Goal: Find specific page/section: Find specific page/section

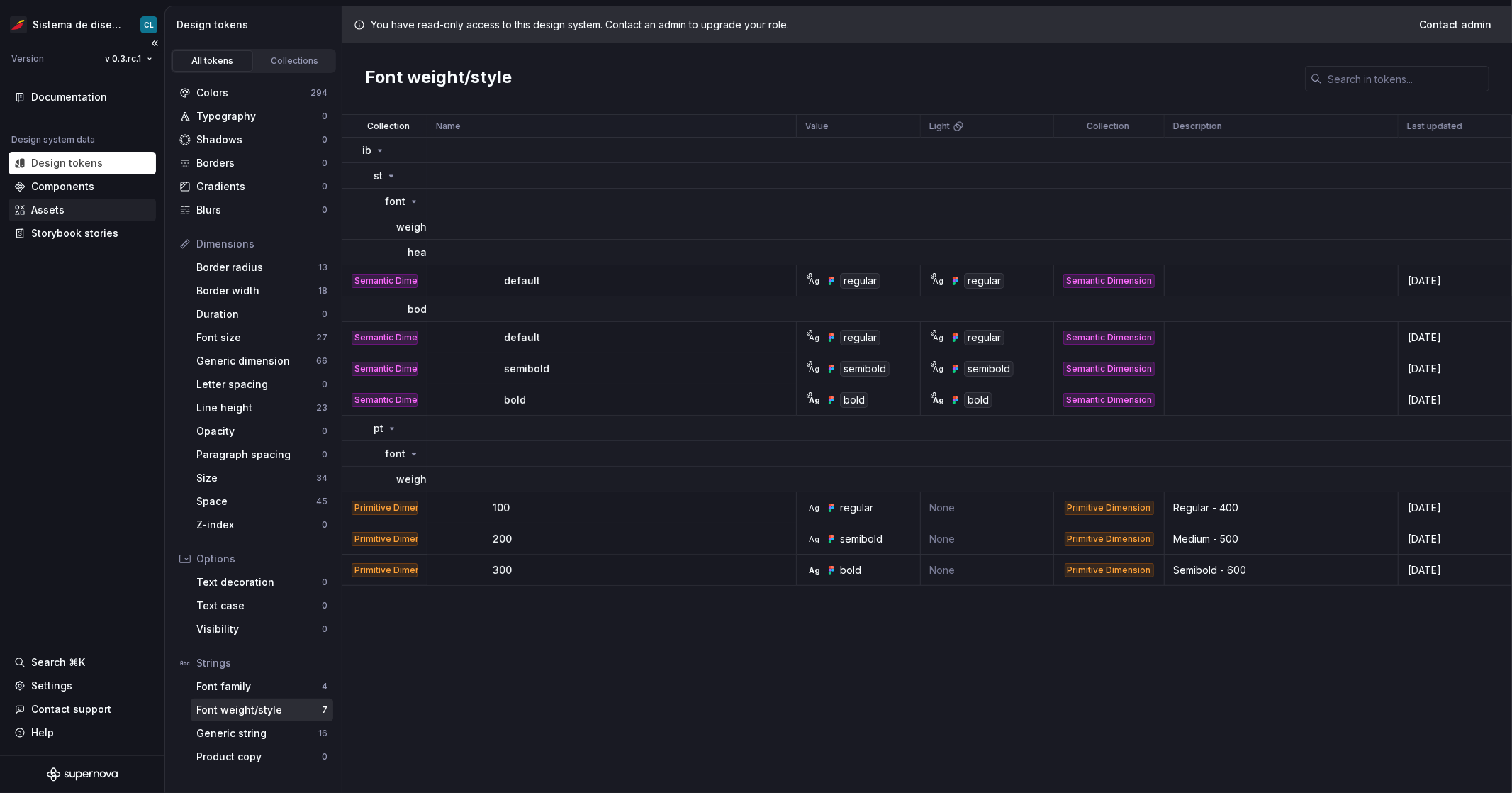
click at [47, 214] on div "Assets" at bounding box center [47, 210] width 34 height 14
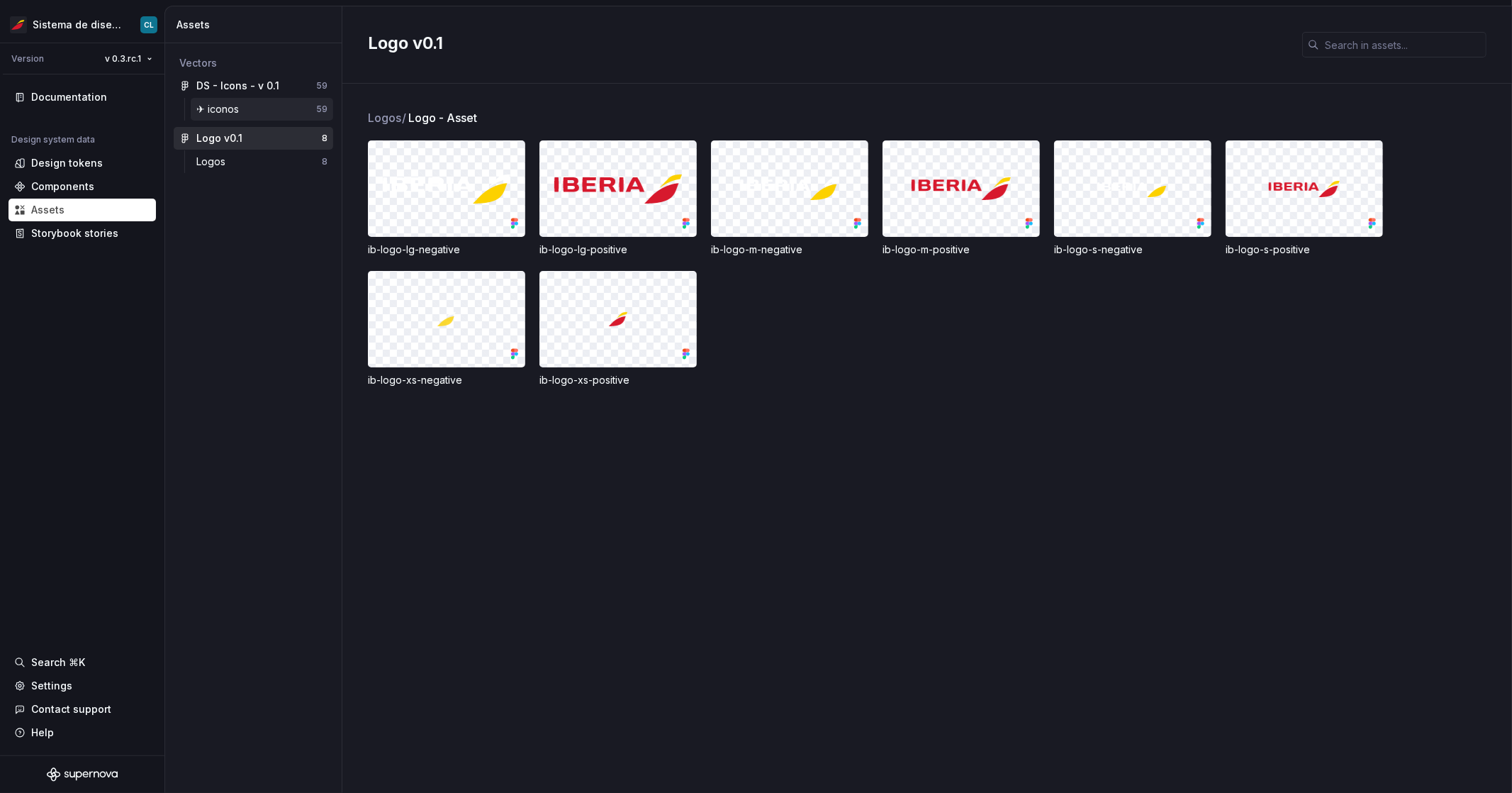
click at [272, 115] on div "✈︎ iconos" at bounding box center [256, 109] width 120 height 14
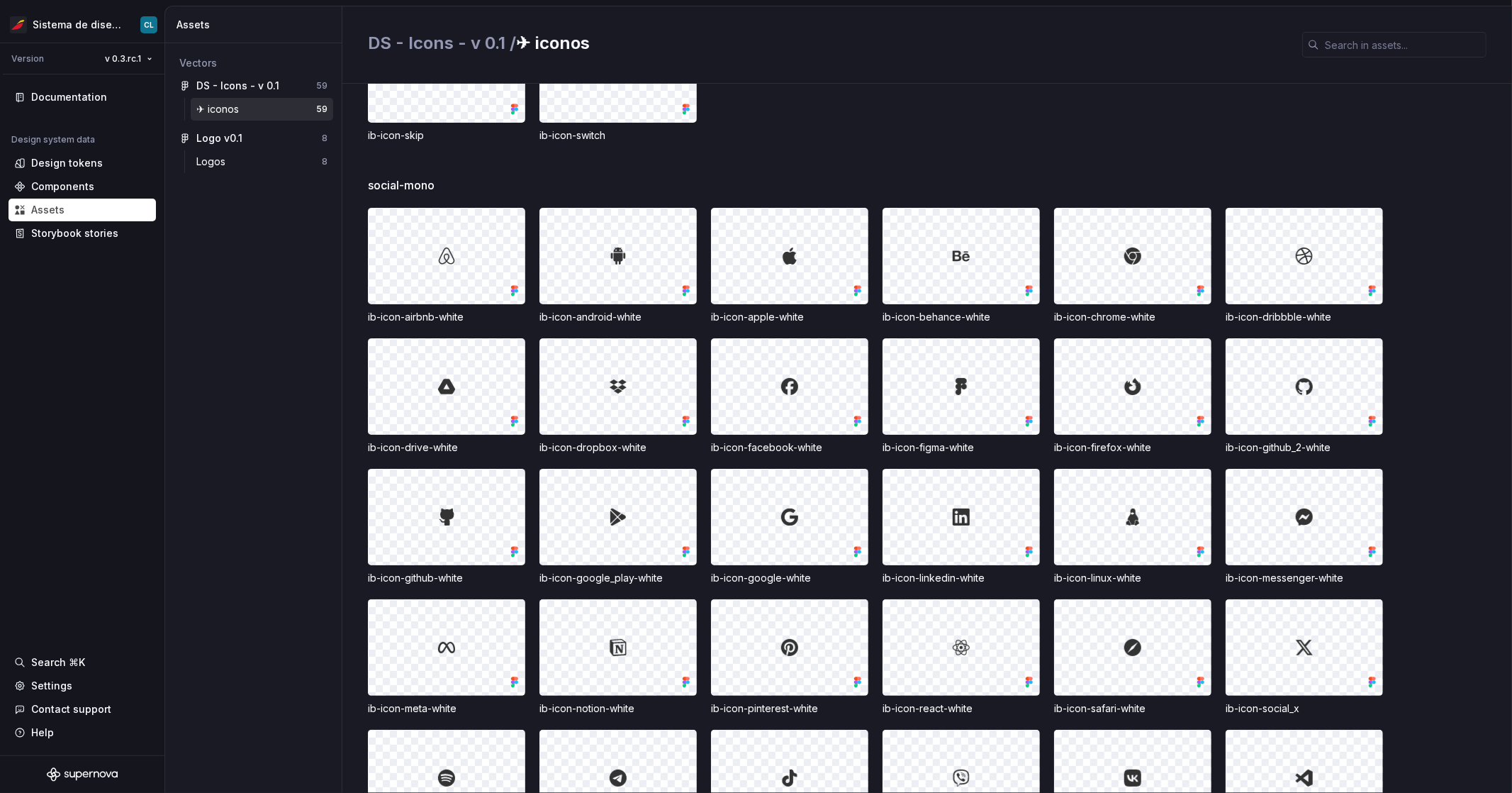
scroll to position [1458, 0]
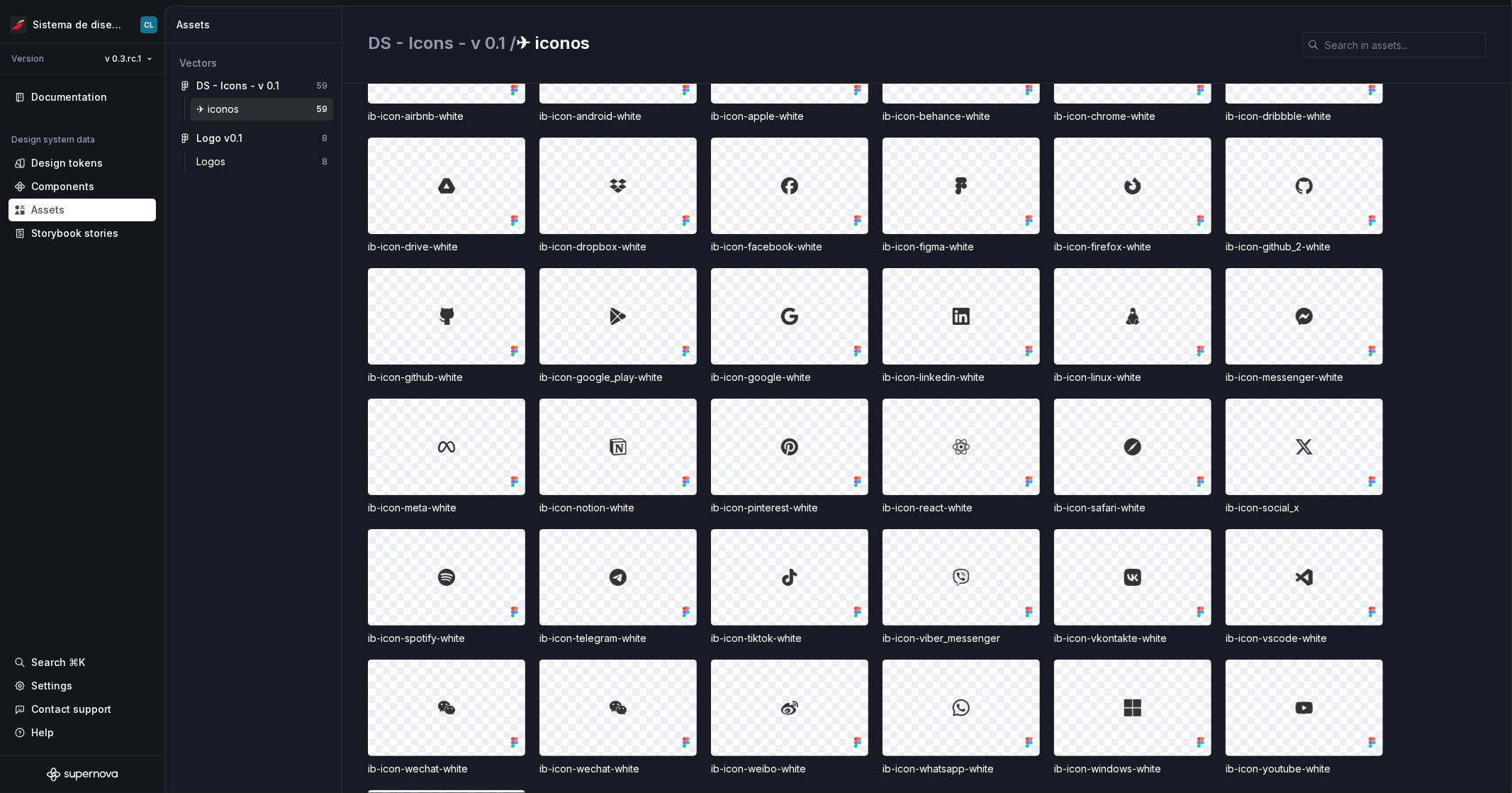
click at [307, 387] on div "Vectors DS - Icons - v 0.1 59 ✈︎ iconos 59 Logo v0.1 8 Logos 8" at bounding box center [254, 418] width 177 height 750
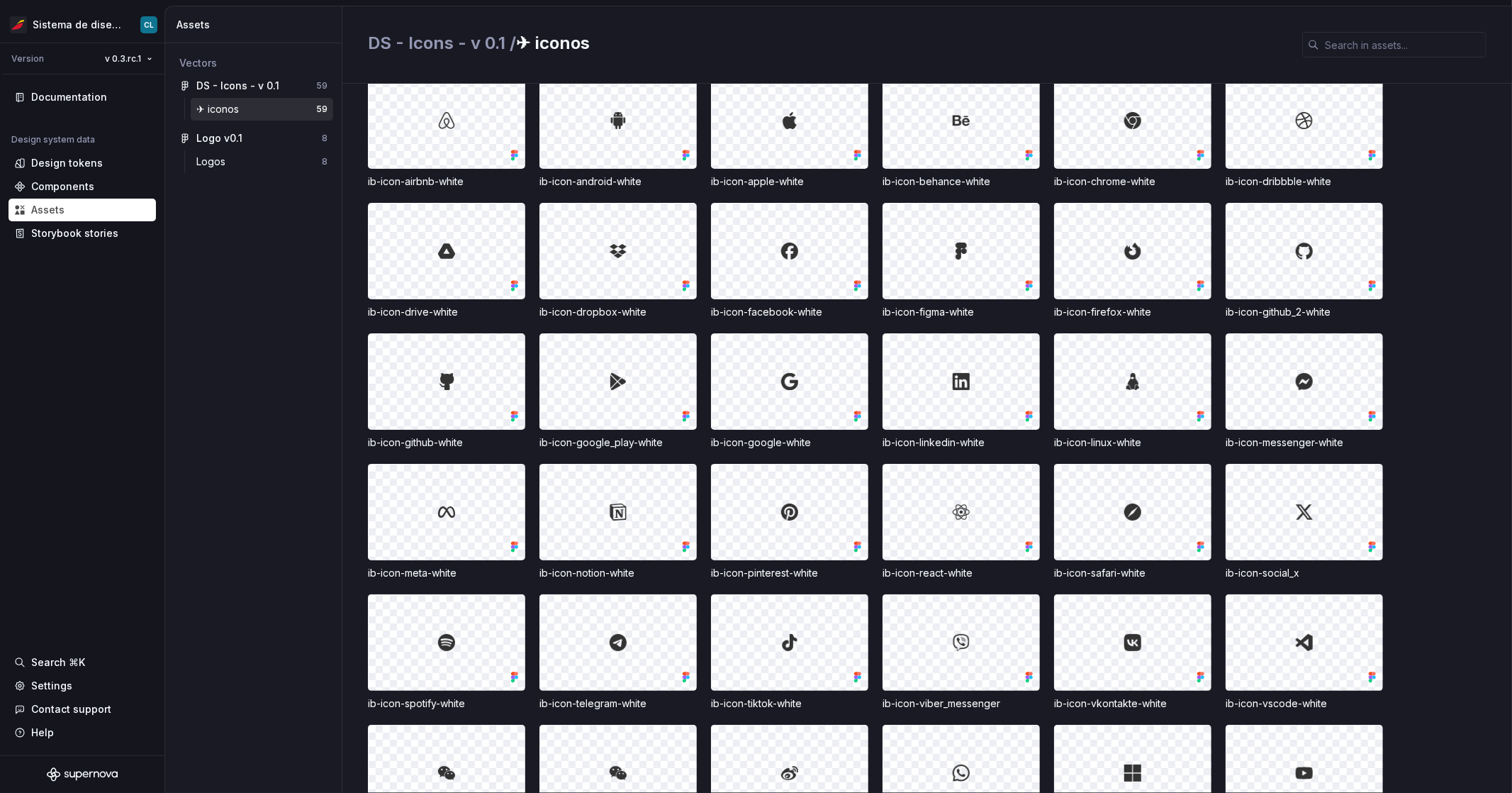
scroll to position [1280, 0]
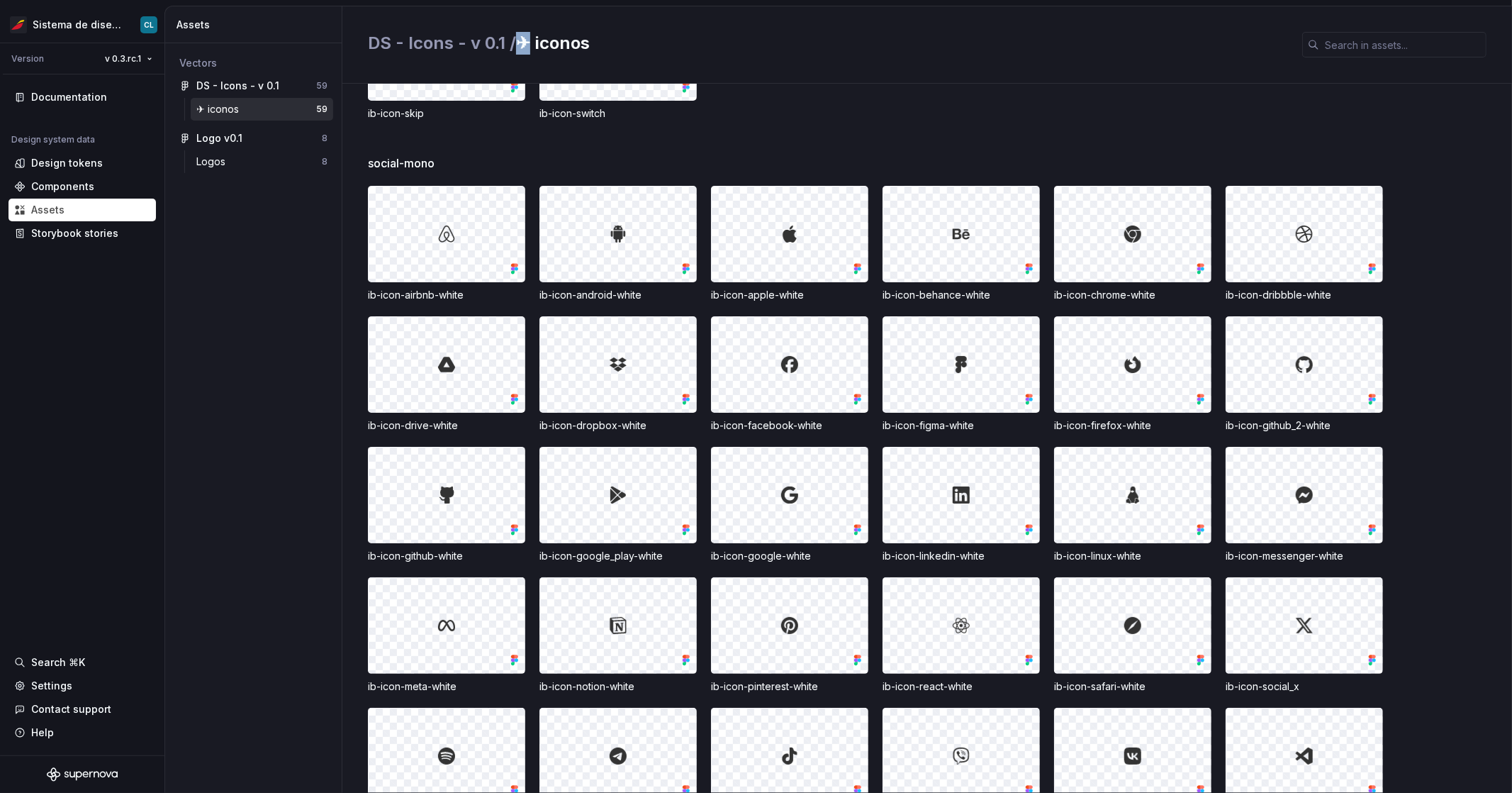
drag, startPoint x: 530, startPoint y: 46, endPoint x: 517, endPoint y: 47, distance: 13.0
click at [517, 47] on h2 "DS - Icons - v 0.1 / ✈︎ iconos" at bounding box center [827, 43] width 918 height 23
click at [527, 48] on h2 "DS - Icons - v 0.1 / ✈︎ iconos" at bounding box center [827, 43] width 918 height 23
drag, startPoint x: 535, startPoint y: 48, endPoint x: 519, endPoint y: 47, distance: 16.0
click at [519, 47] on h2 "DS - Icons - v 0.1 / ✈︎ iconos" at bounding box center [827, 43] width 918 height 23
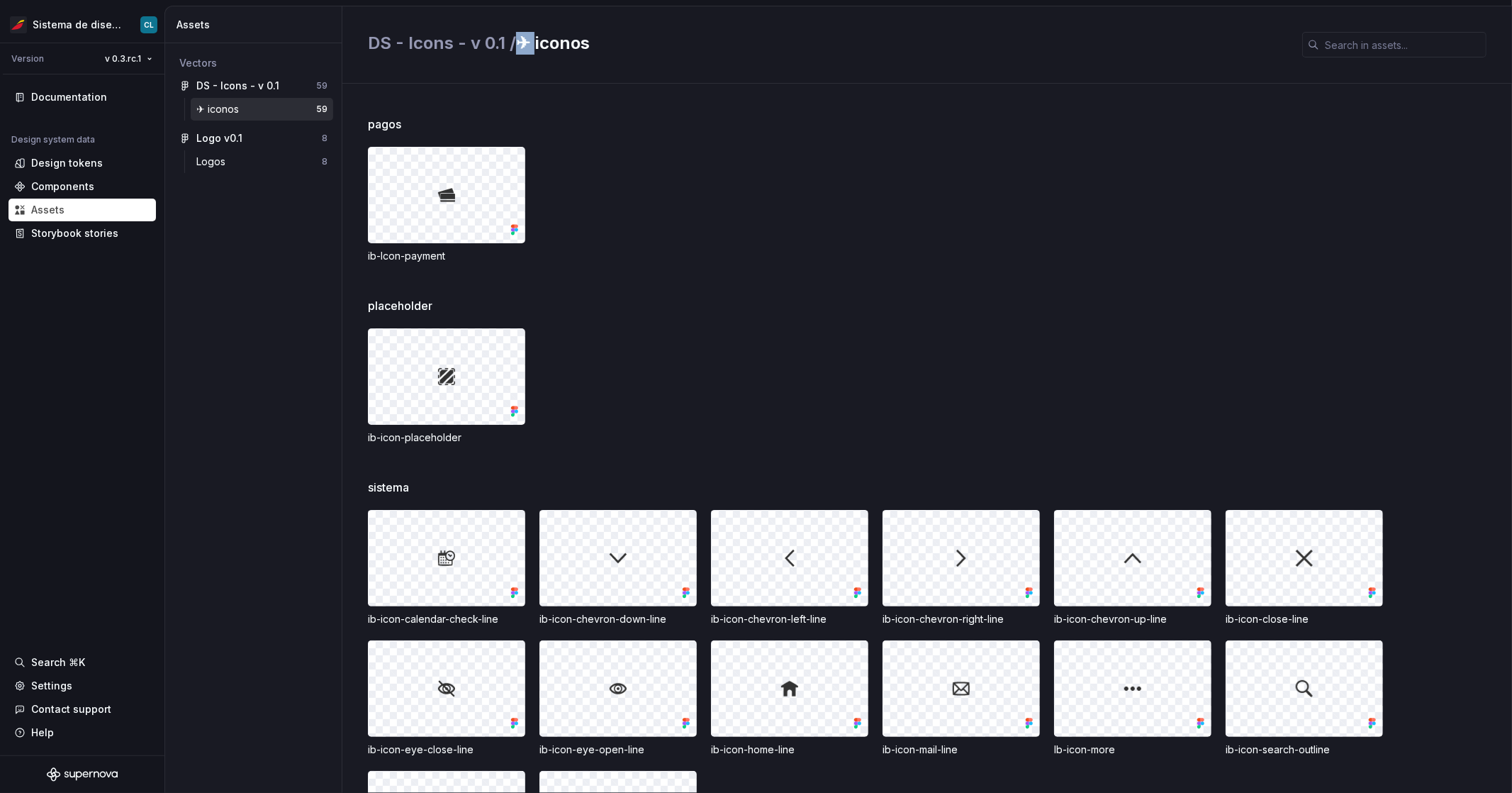
scroll to position [312, 0]
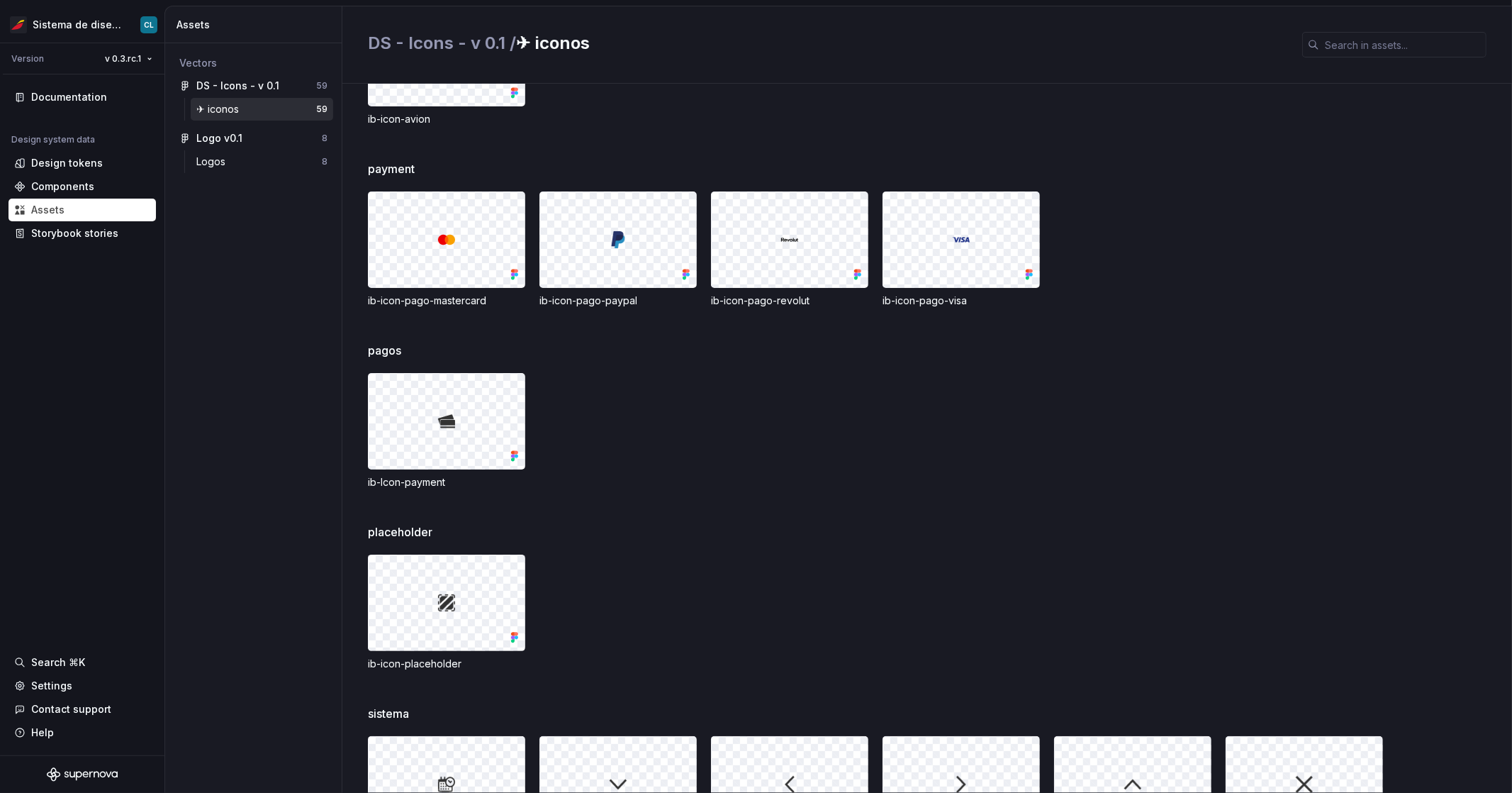
click at [708, 359] on div "pagos ib-Icon-payment" at bounding box center [941, 432] width 1145 height 182
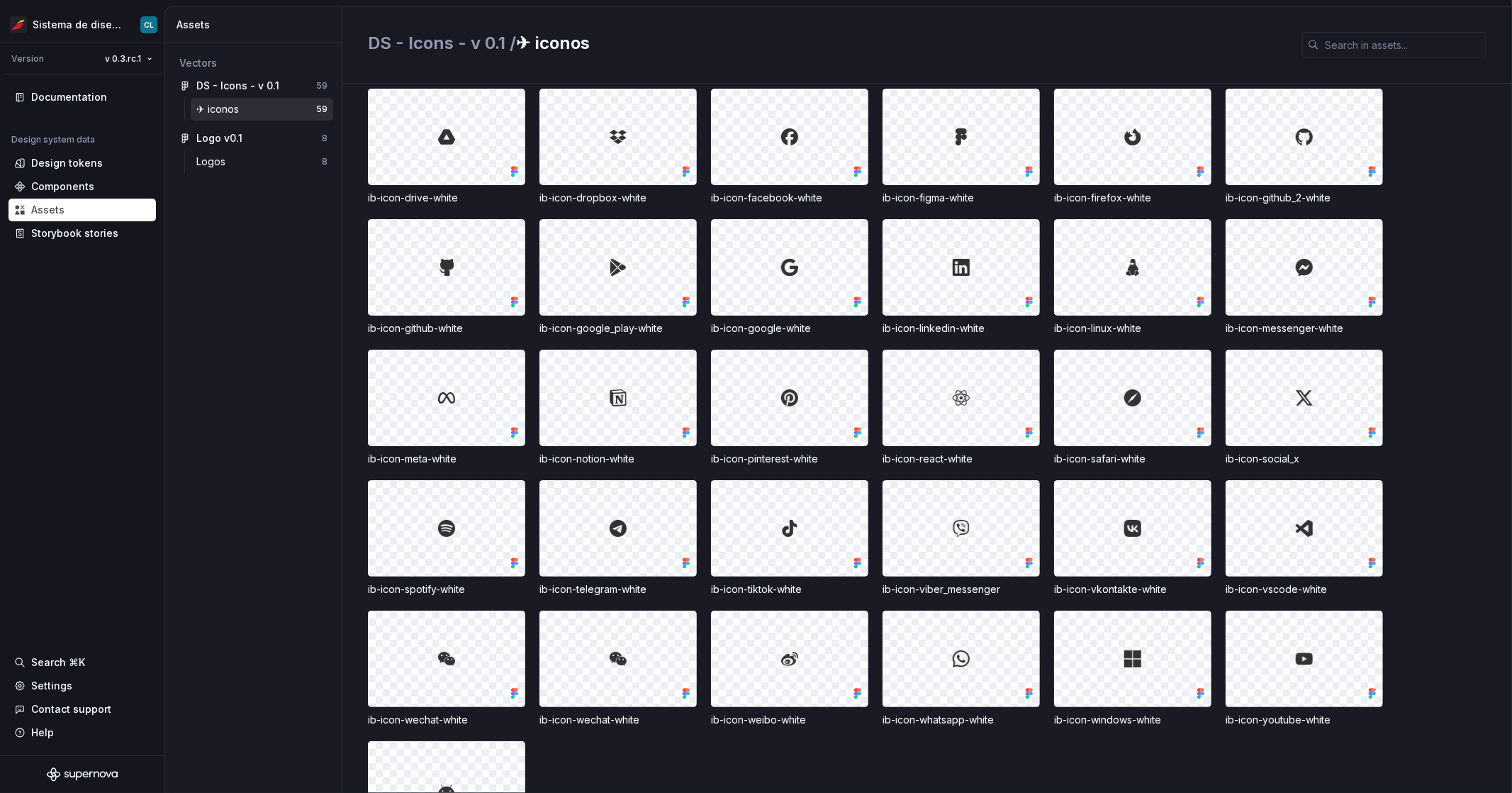
scroll to position [1605, 0]
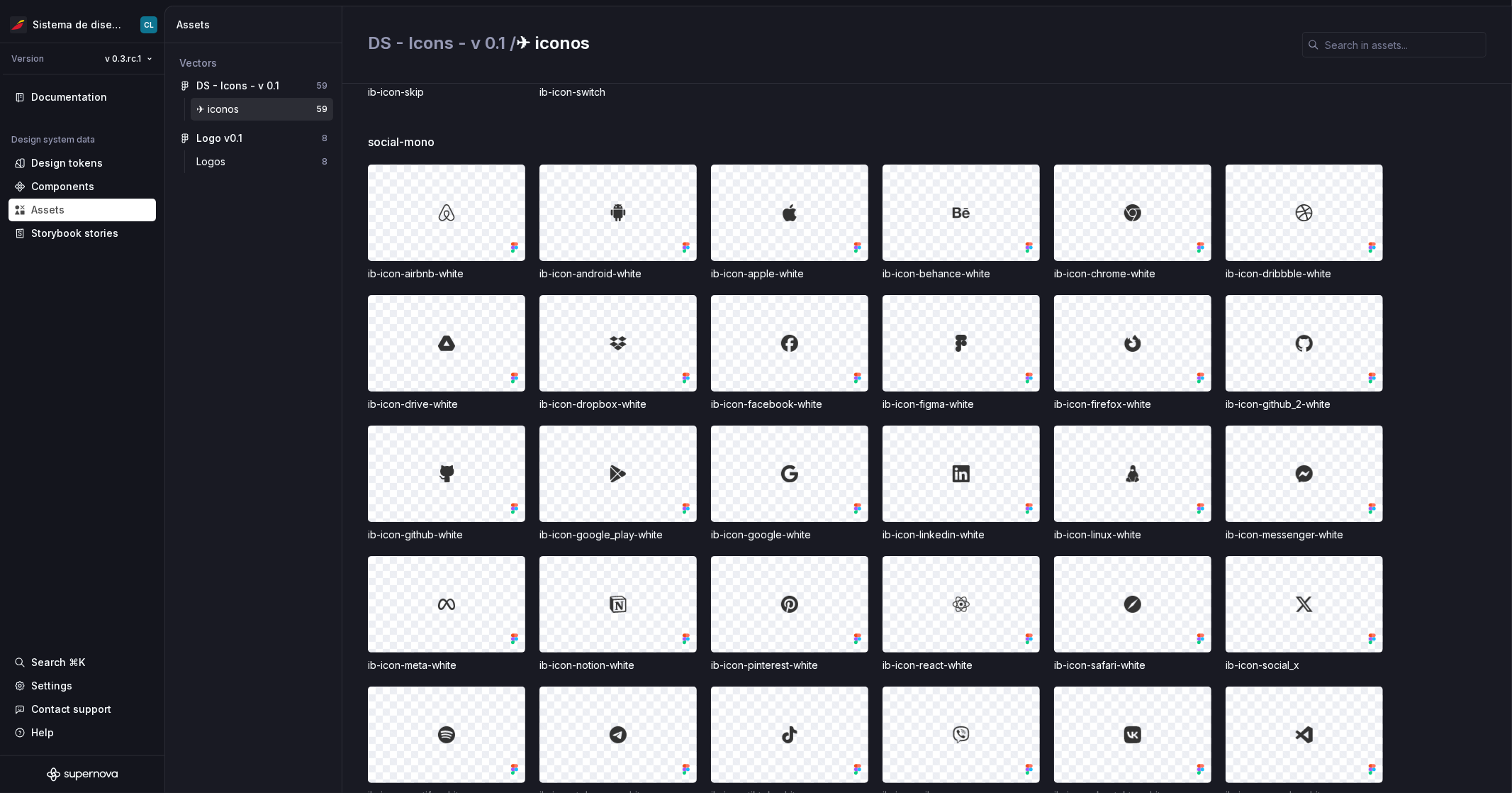
scroll to position [1605, 0]
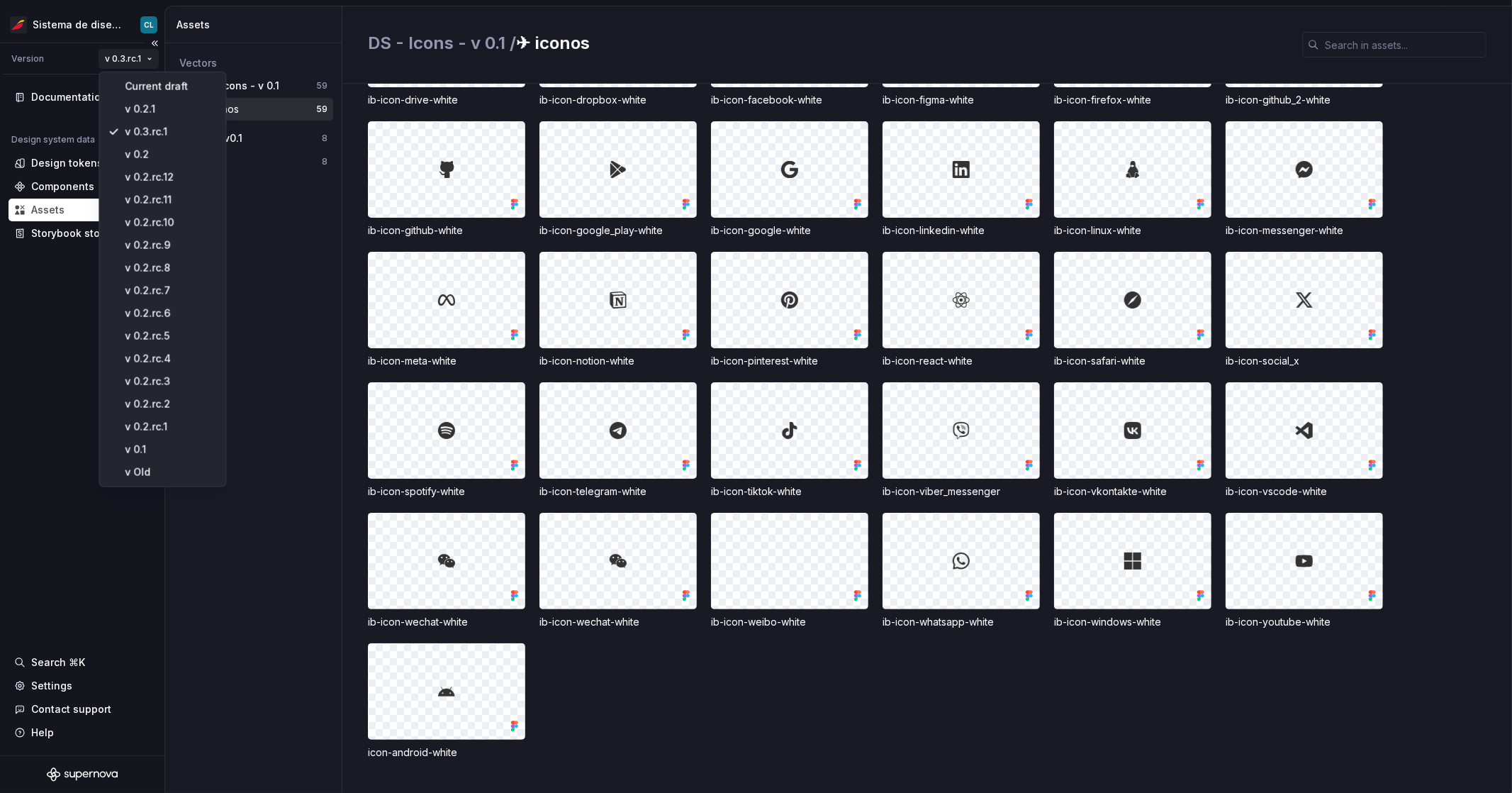
click at [142, 59] on html "Sistema de diseño Iberia CL Version v 0.3.rc.1 Documentation Design system data…" at bounding box center [756, 396] width 1512 height 793
click at [140, 464] on div "v Old" at bounding box center [162, 473] width 120 height 23
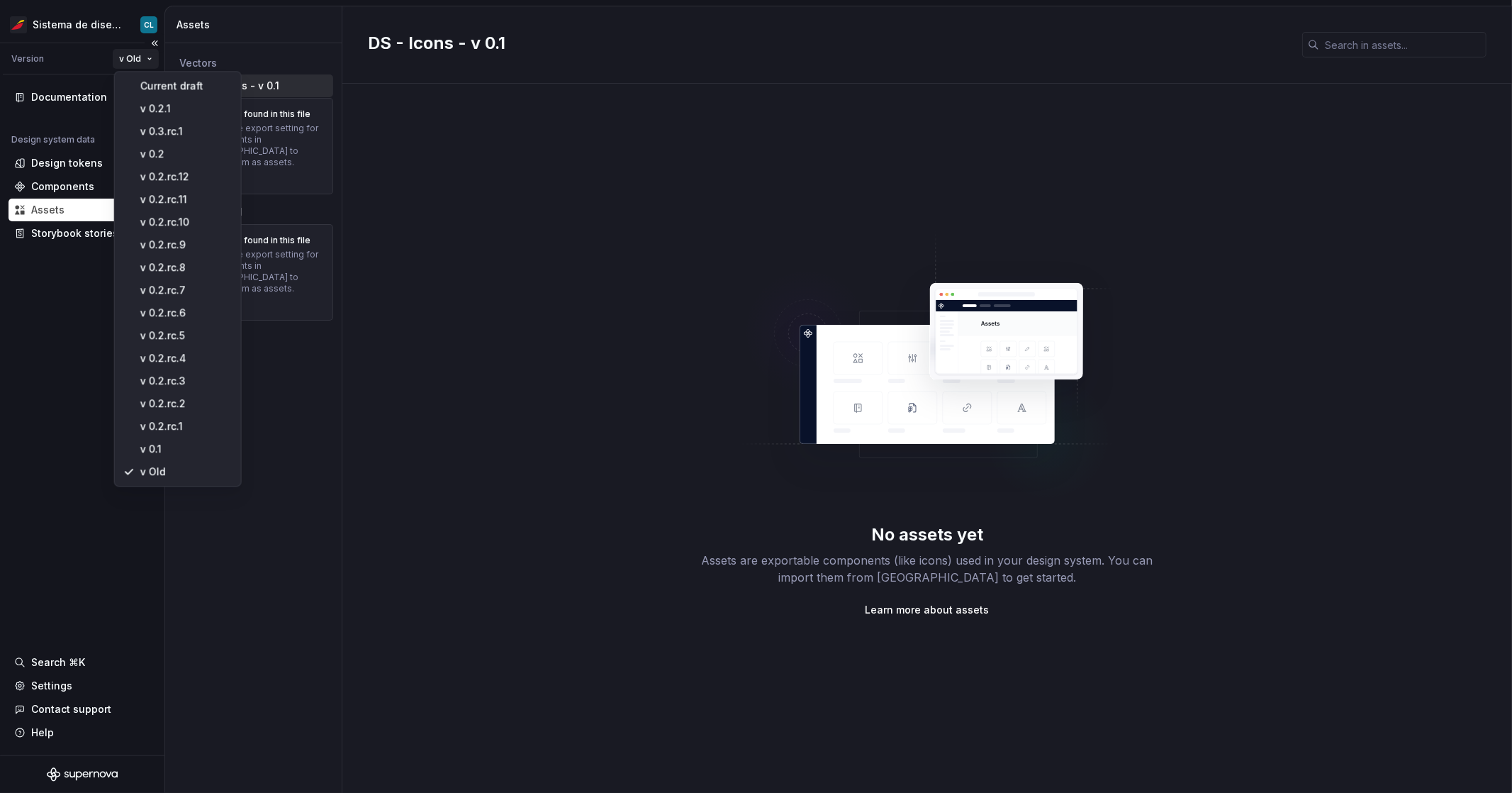
click at [142, 59] on html "Sistema de diseño Iberia CL Version v Old Documentation Design system data Desi…" at bounding box center [756, 396] width 1512 height 793
click at [168, 452] on div "v 0.1" at bounding box center [186, 449] width 92 height 14
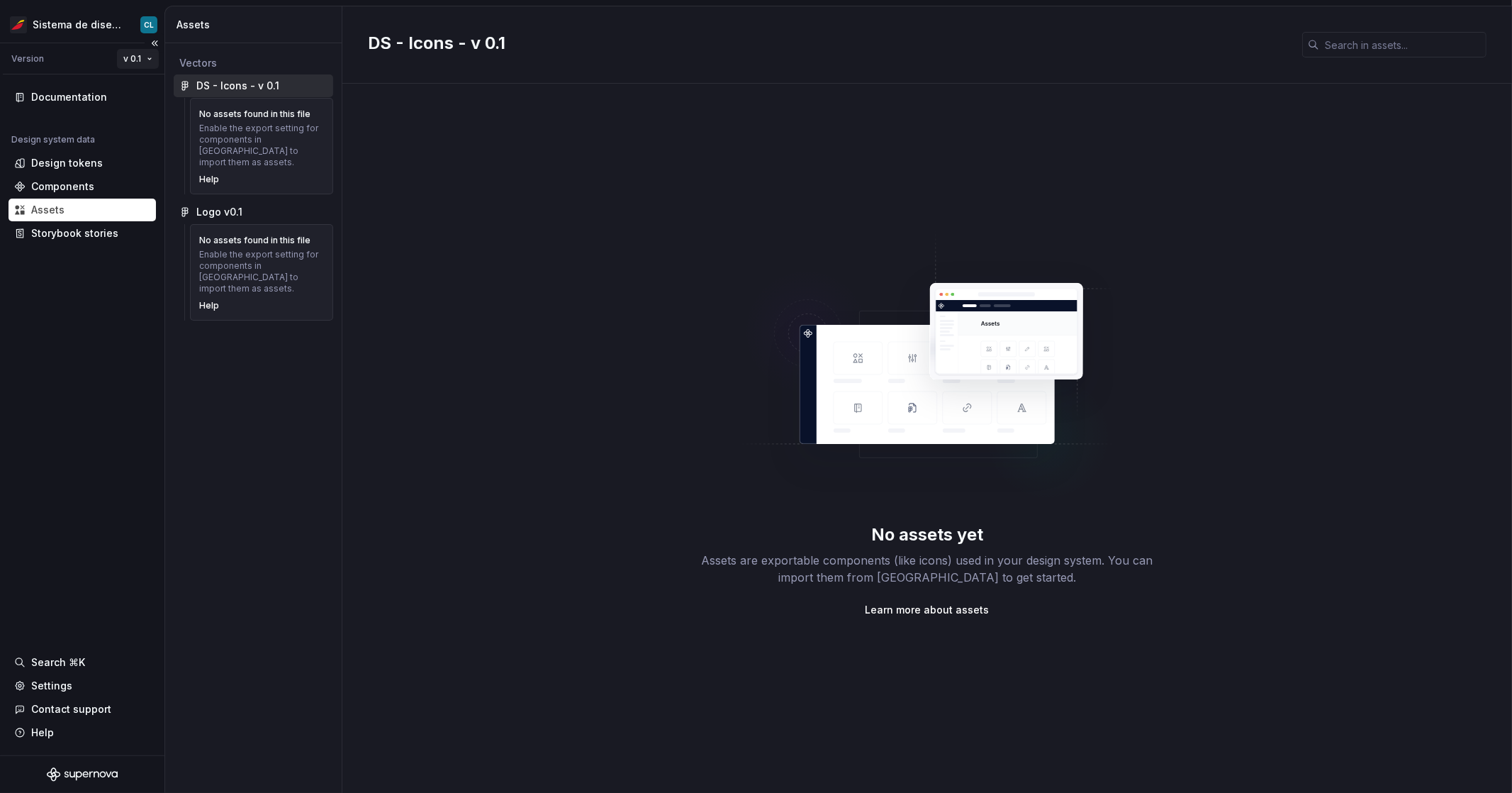
click at [136, 55] on html "Sistema de diseño Iberia CL Version v 0.1 Documentation Design system data Desi…" at bounding box center [756, 396] width 1512 height 793
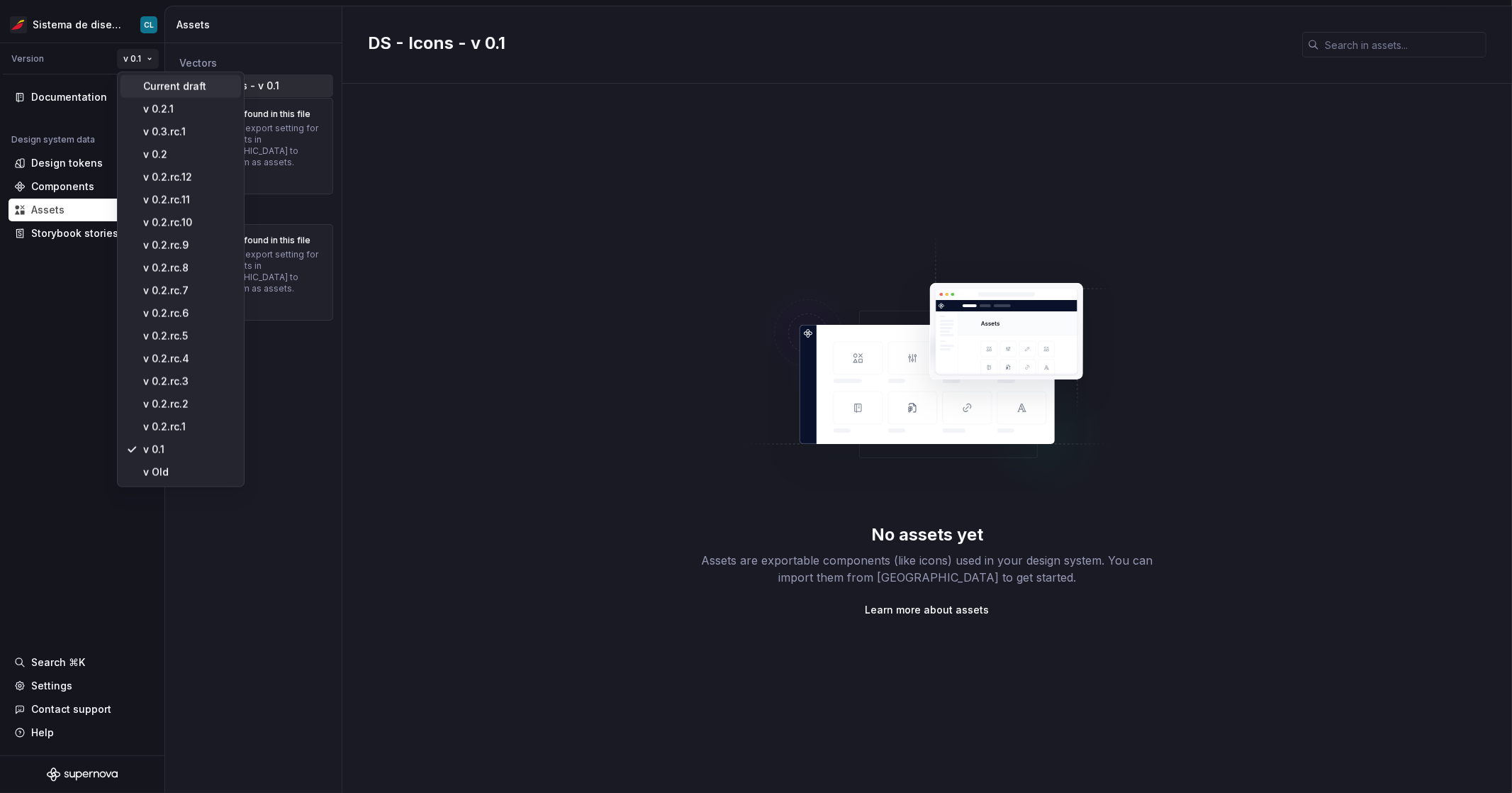
click at [175, 90] on div "Current draft" at bounding box center [189, 87] width 92 height 14
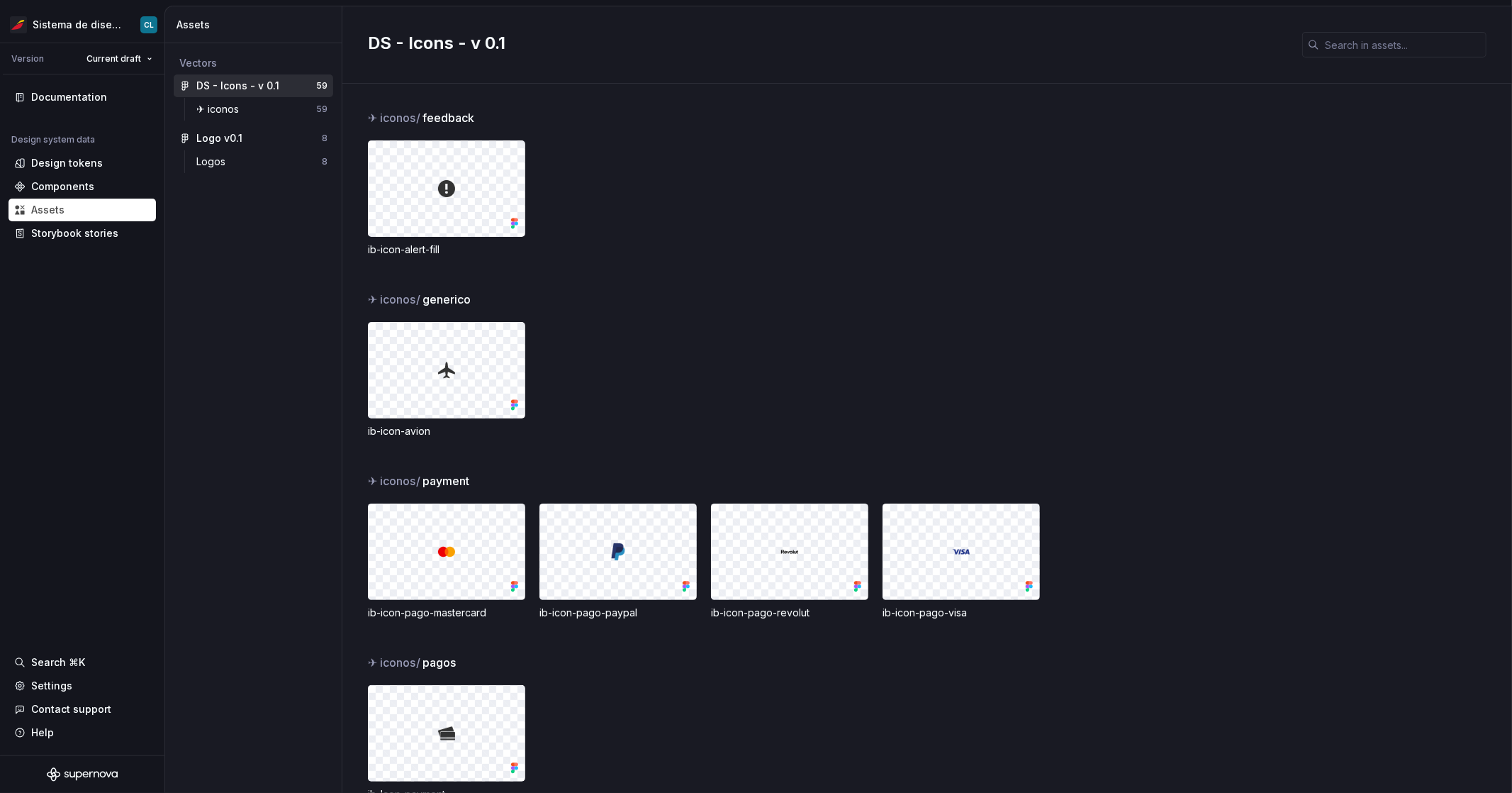
click at [722, 222] on div "ib-icon-alert-fill" at bounding box center [941, 198] width 1145 height 116
click at [129, 63] on html "Sistema de diseño Iberia CL Version Current draft Documentation Design system d…" at bounding box center [756, 396] width 1512 height 793
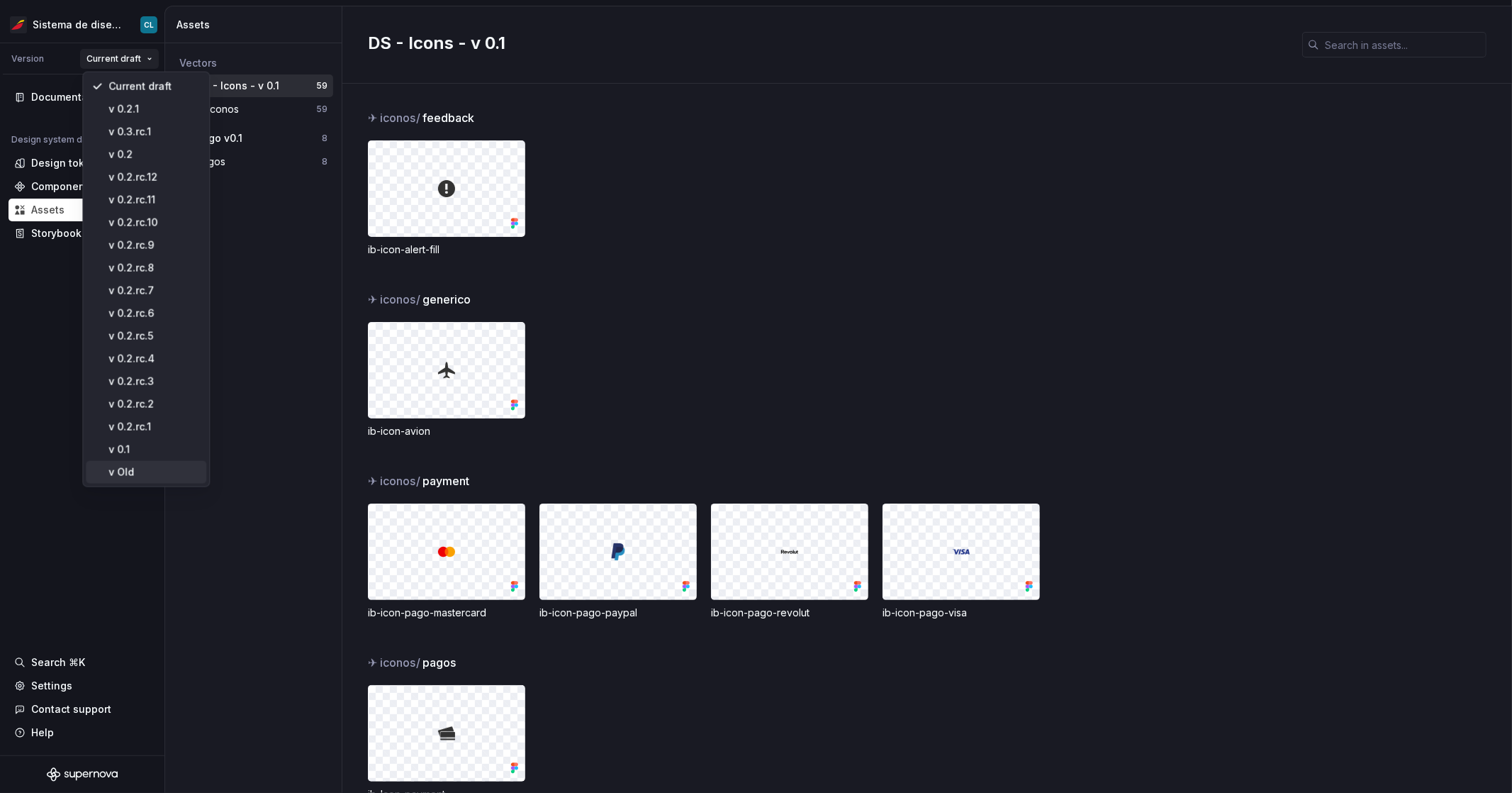
click at [118, 473] on div "v Old" at bounding box center [155, 473] width 92 height 14
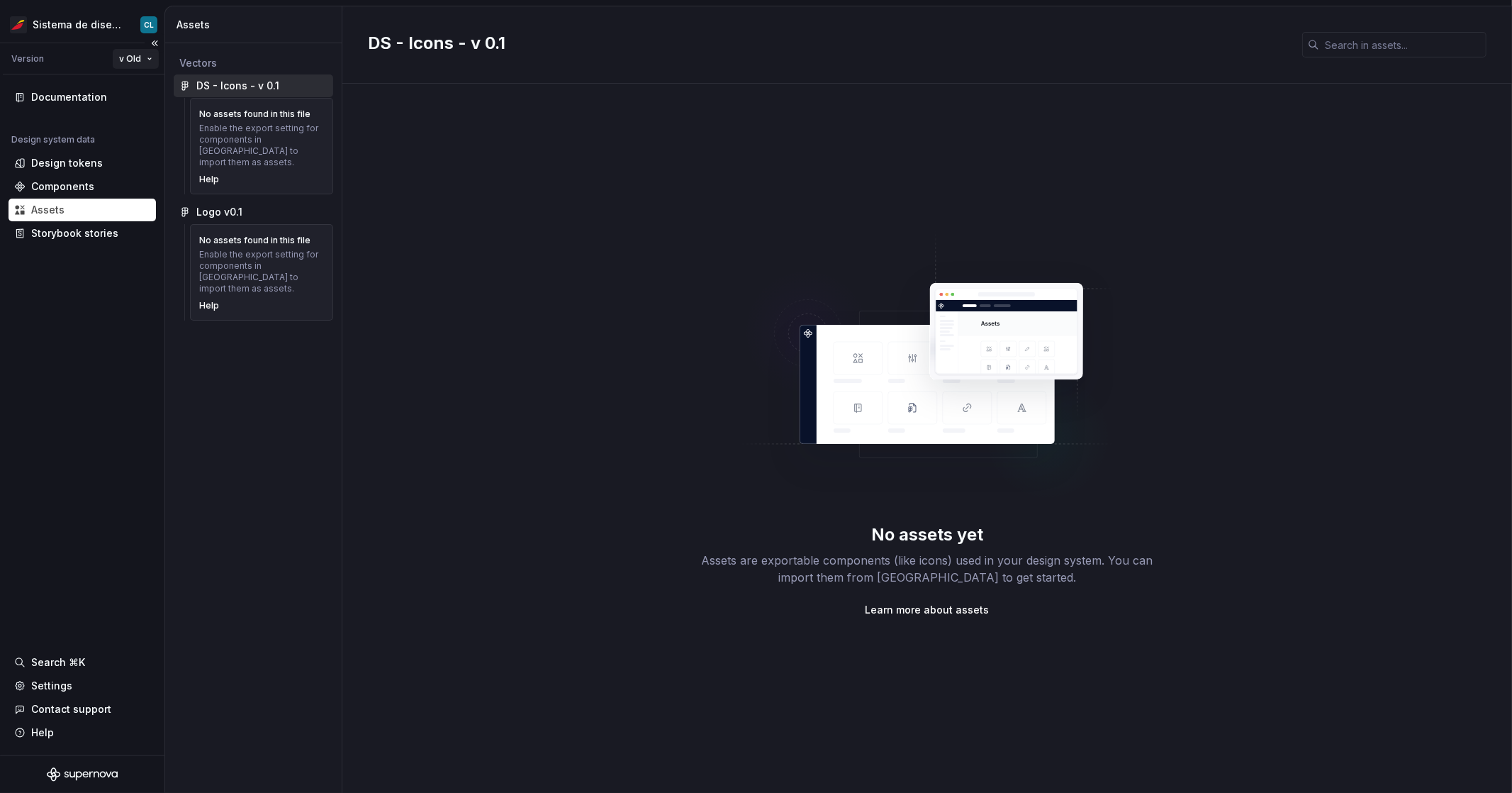
click at [134, 60] on html "Sistema de diseño Iberia CL Version v Old Documentation Design system data Desi…" at bounding box center [756, 396] width 1512 height 793
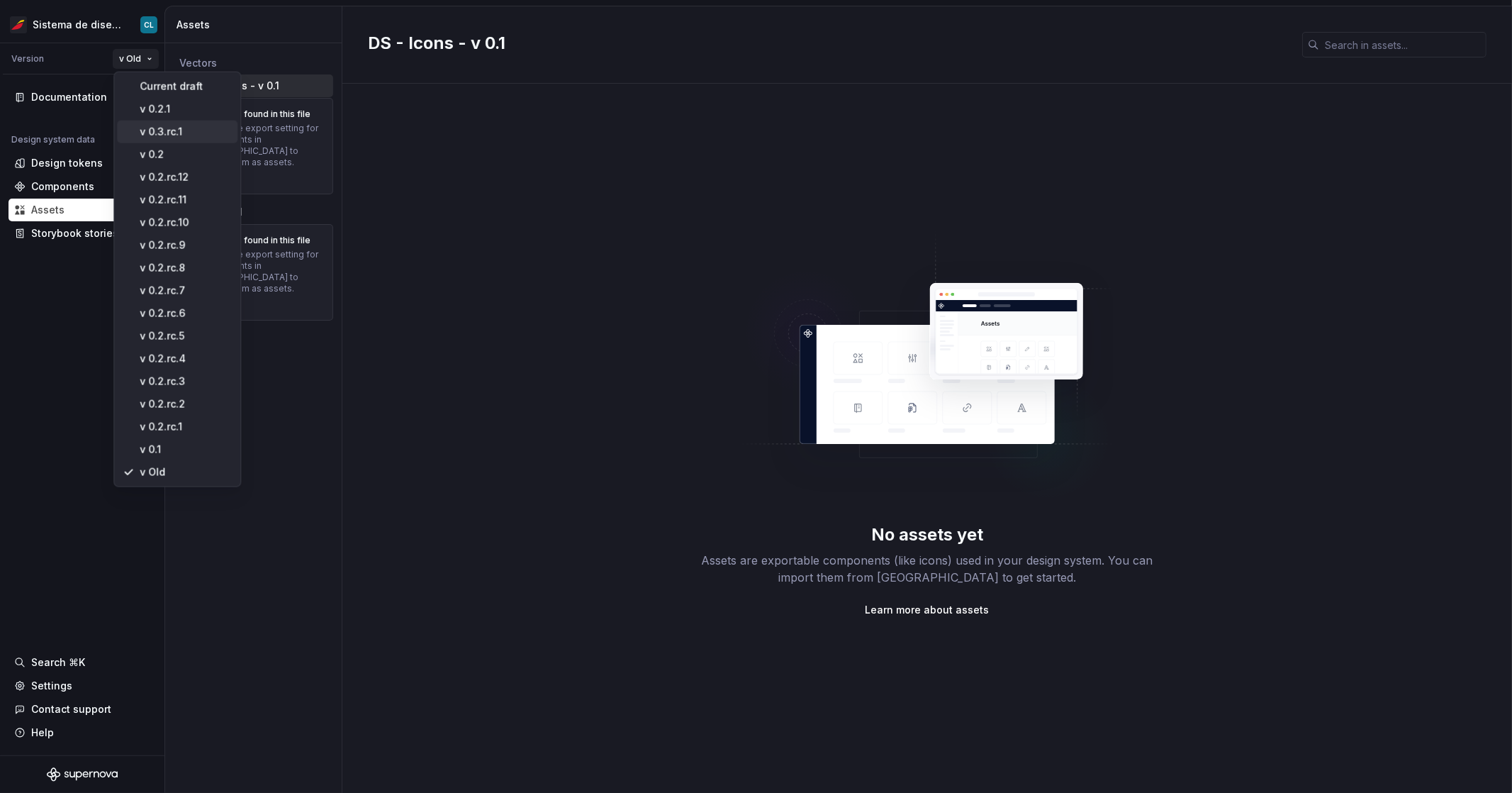
click at [160, 134] on div "v 0.3.rc.1" at bounding box center [186, 132] width 92 height 14
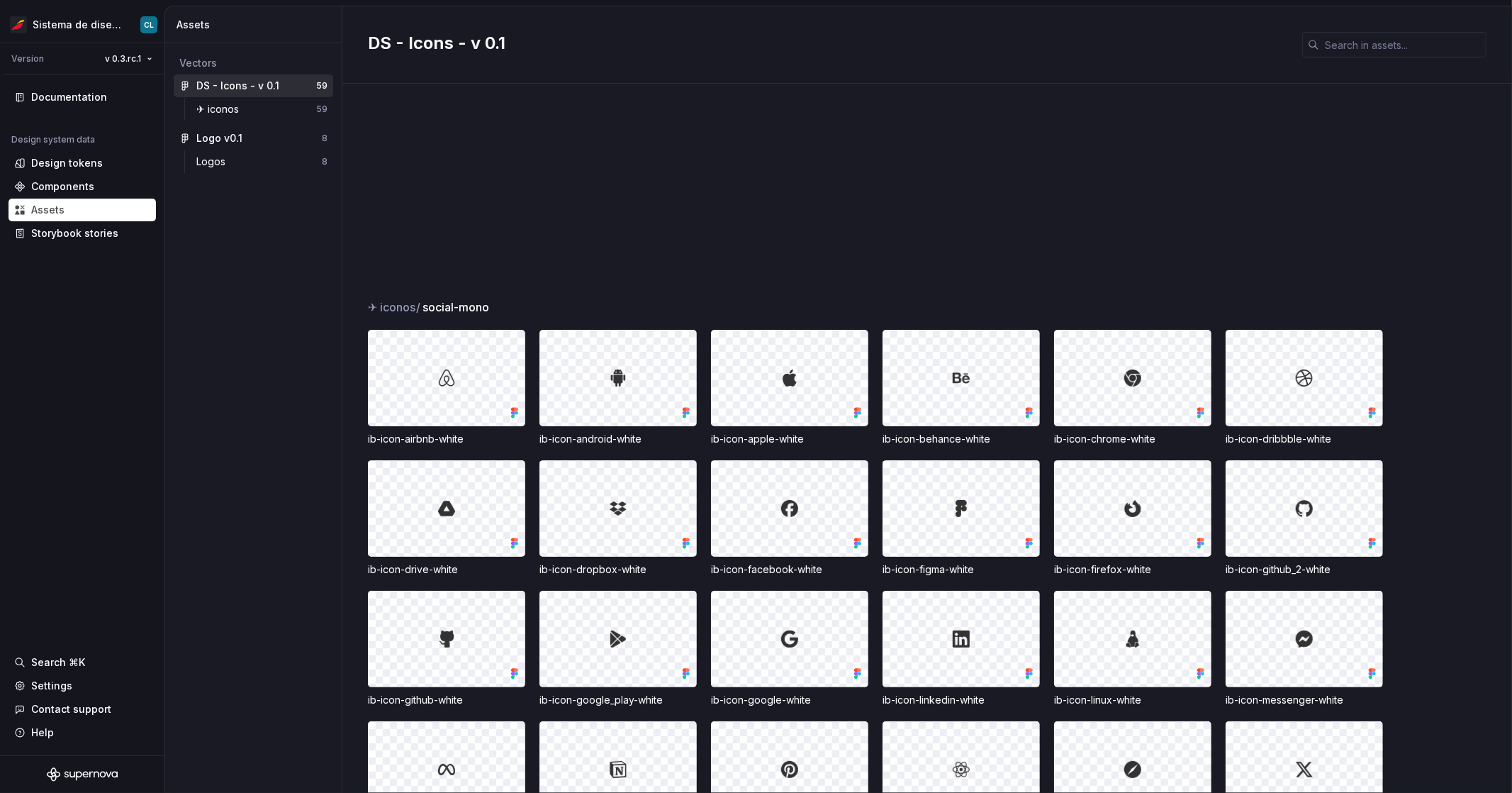
scroll to position [1605, 0]
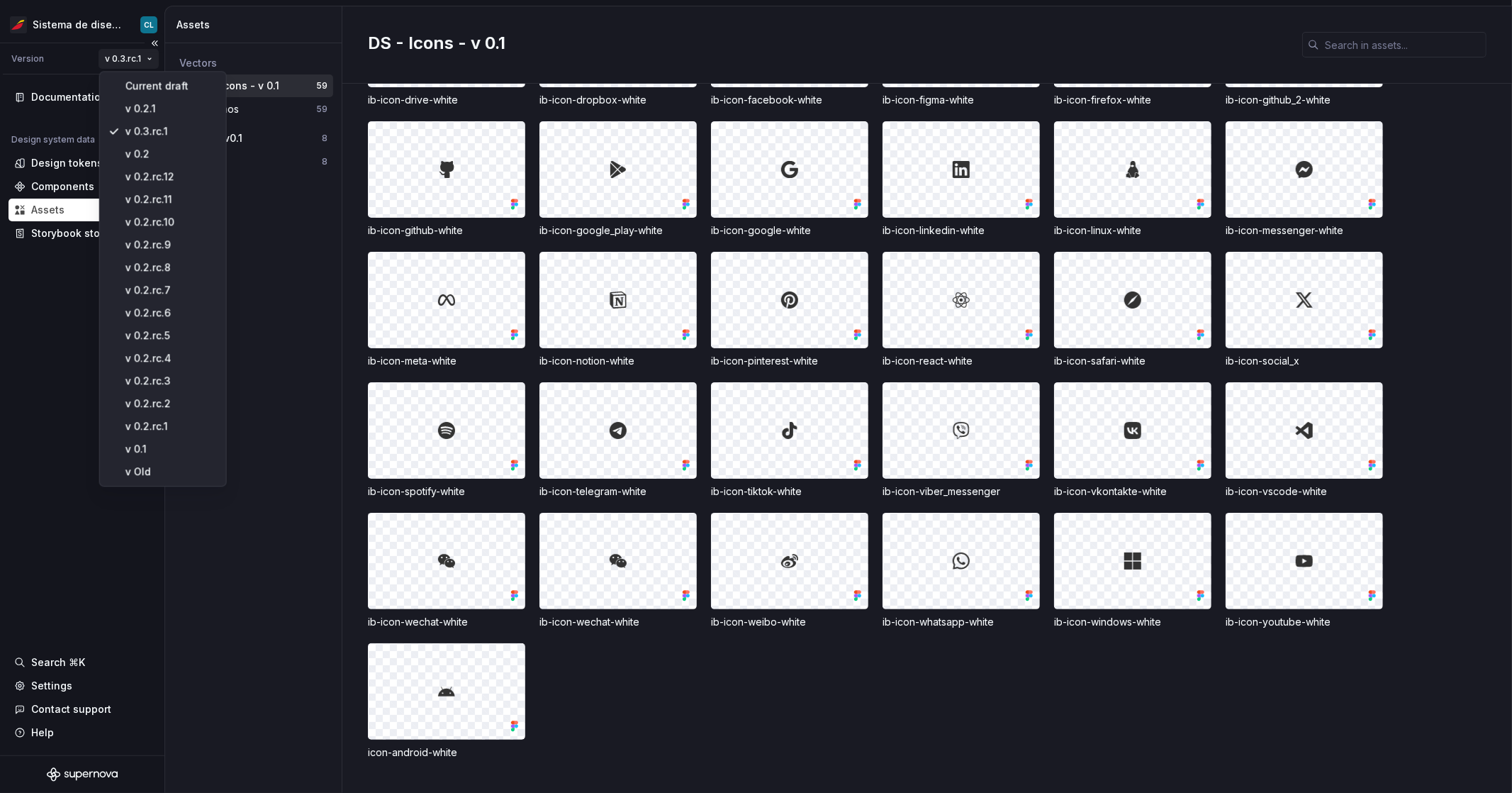
click at [137, 59] on html "Sistema de diseño Iberia CL Version v 0.3.rc.1 Documentation Design system data…" at bounding box center [756, 396] width 1512 height 793
click at [136, 86] on div "Current draft" at bounding box center [171, 87] width 92 height 14
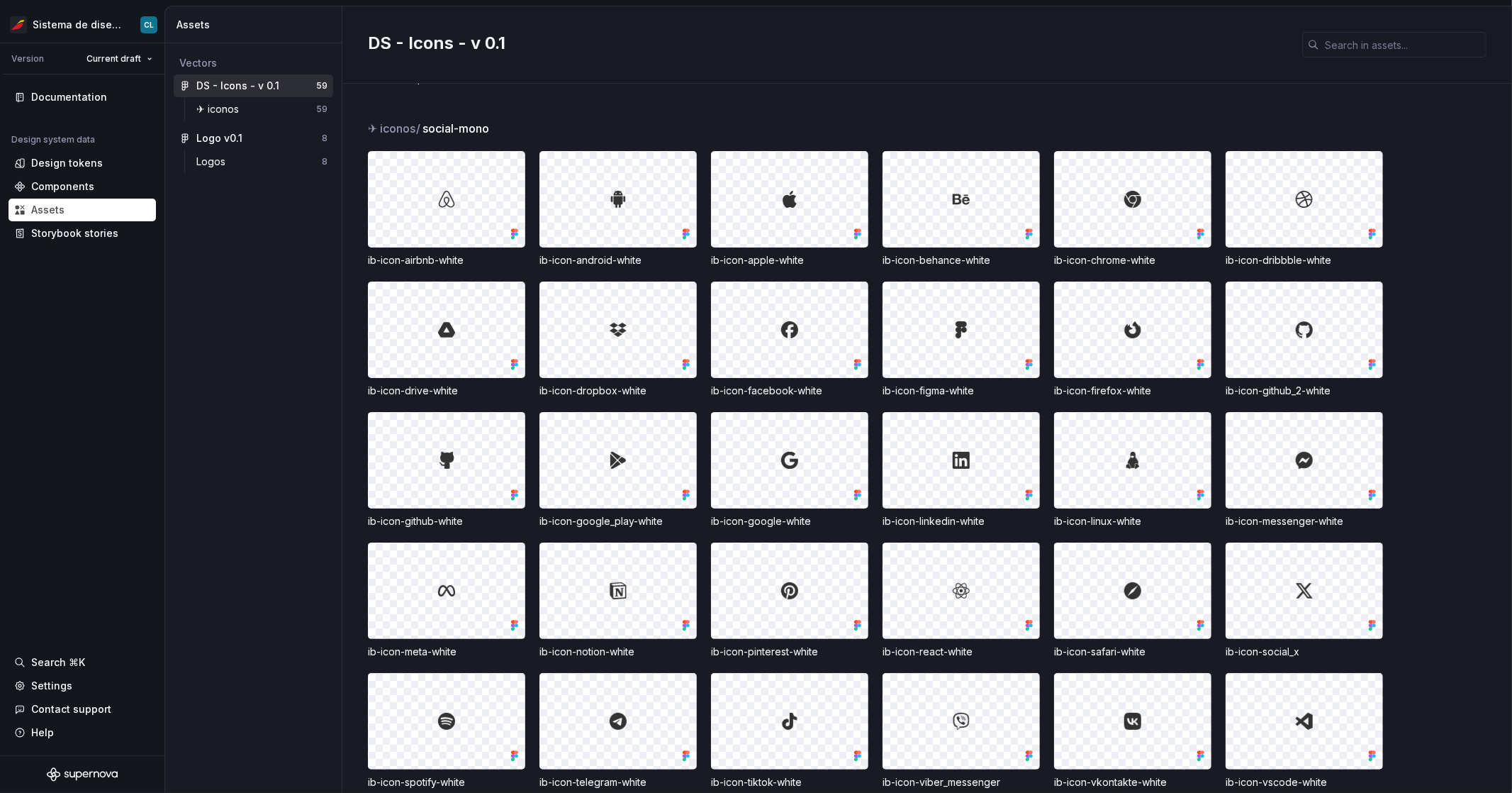
scroll to position [1605, 0]
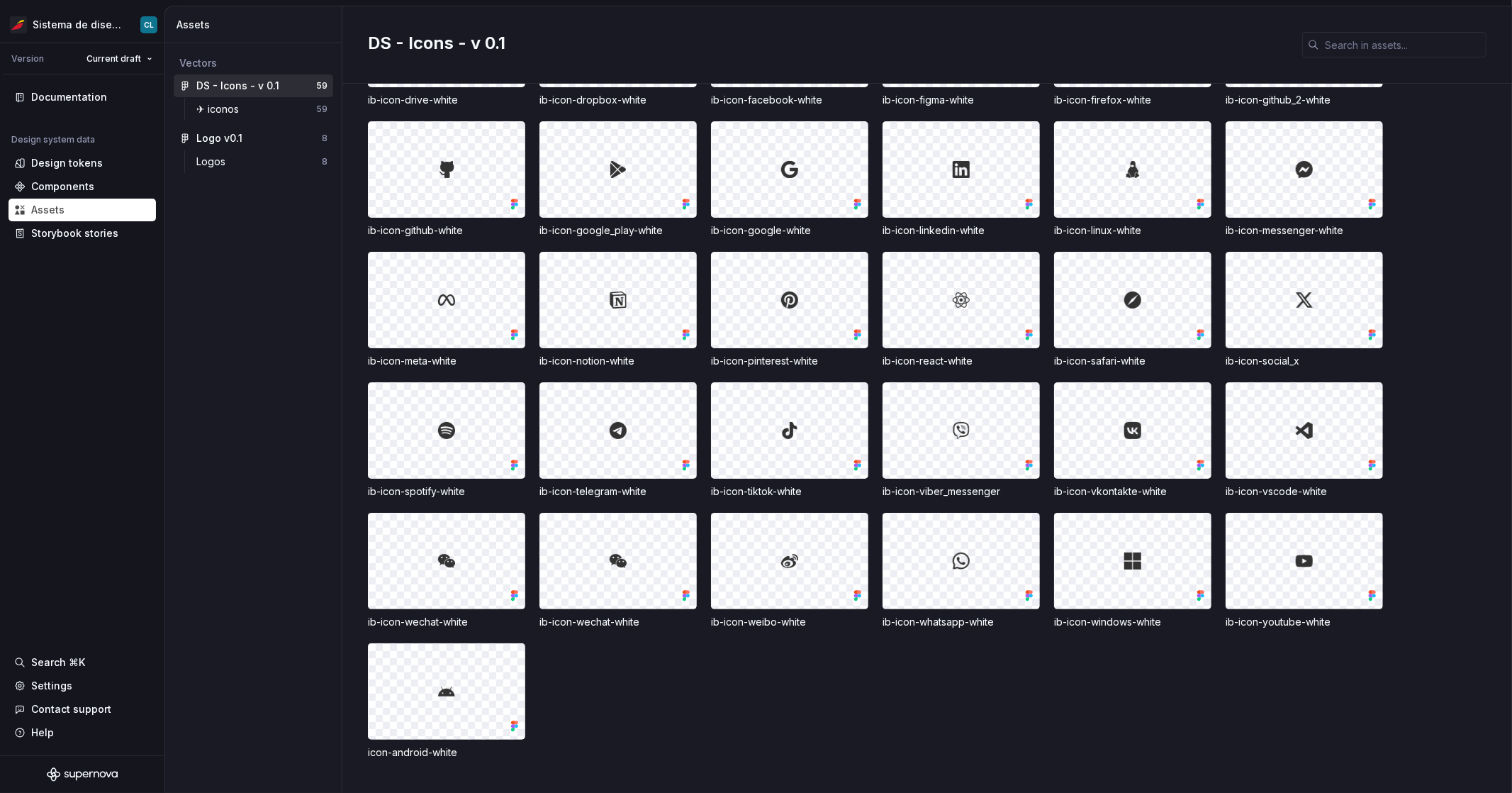
click at [469, 692] on div at bounding box center [446, 691] width 156 height 95
click at [510, 729] on icon at bounding box center [515, 726] width 14 height 14
click at [643, 693] on div "ib-icon-airbnb-white ib-icon-android-white ib-icon-apple-white ib-icon-behance-…" at bounding box center [941, 310] width 1145 height 900
click at [439, 683] on img at bounding box center [447, 692] width 17 height 17
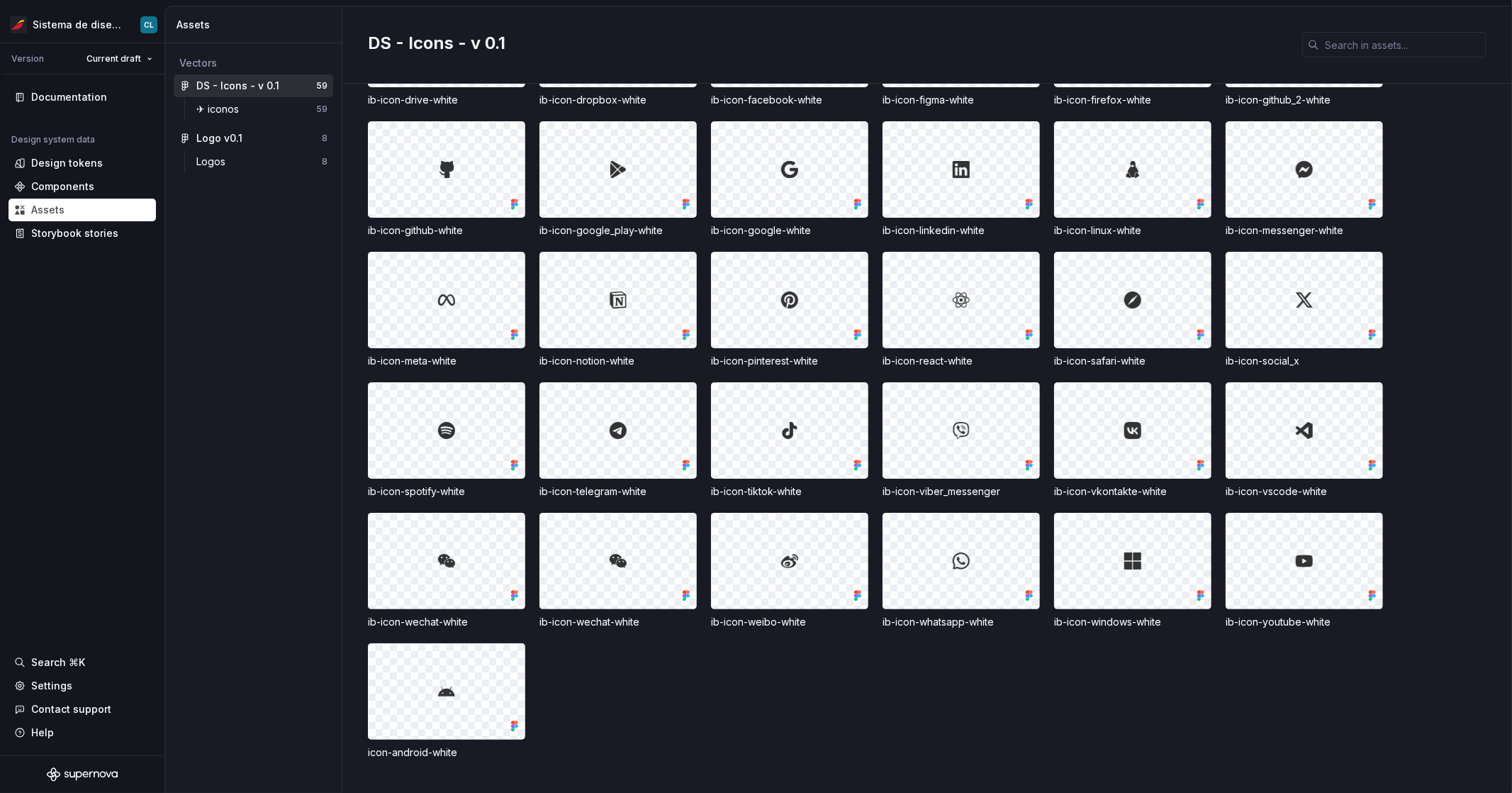
click at [1121, 562] on div at bounding box center [1133, 561] width 156 height 95
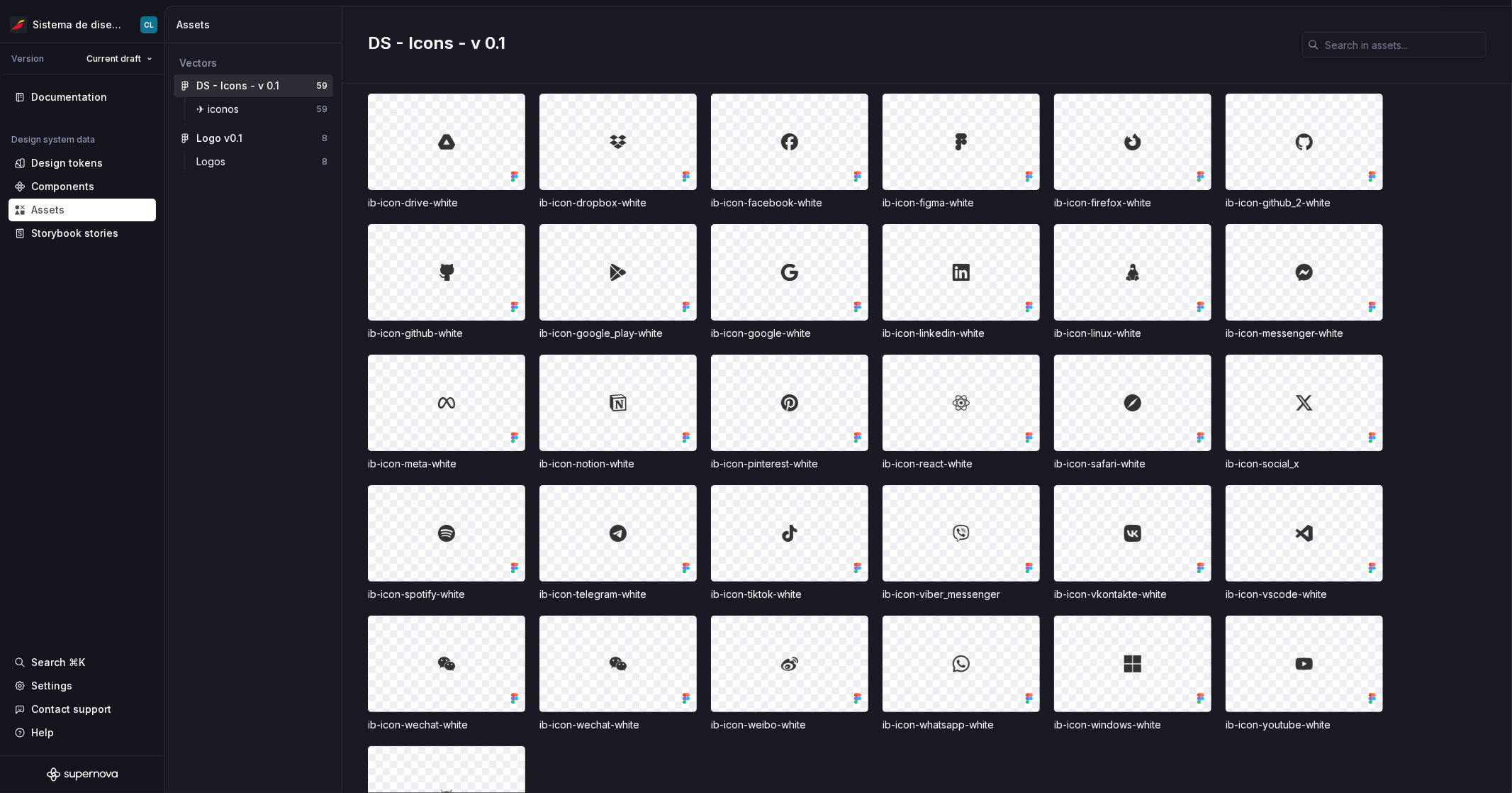
click at [772, 147] on div at bounding box center [790, 141] width 156 height 95
drag, startPoint x: 772, startPoint y: 147, endPoint x: 736, endPoint y: 166, distance: 40.7
click at [769, 151] on div at bounding box center [790, 141] width 156 height 95
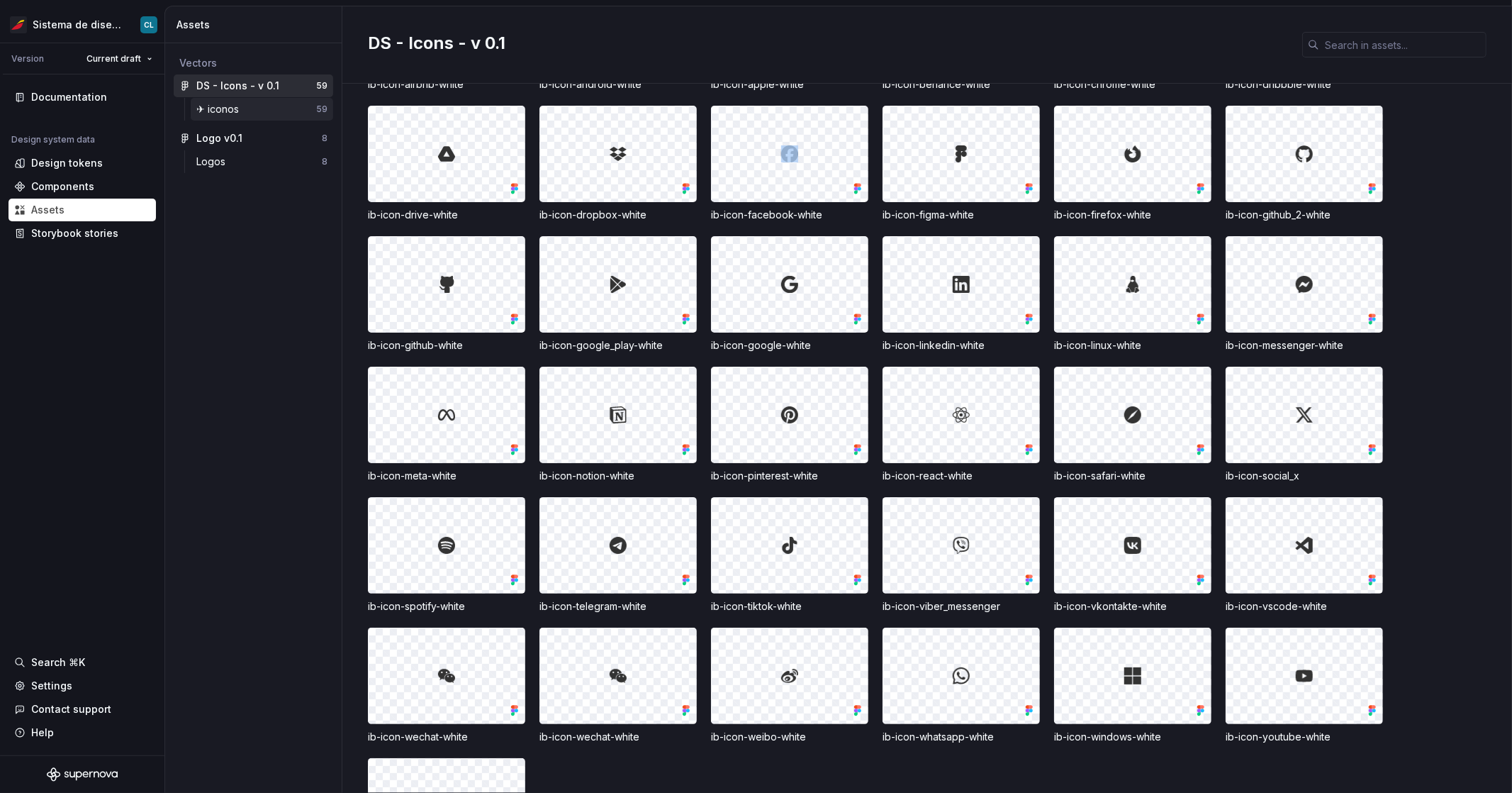
click at [306, 112] on div "✈︎ iconos" at bounding box center [256, 109] width 120 height 14
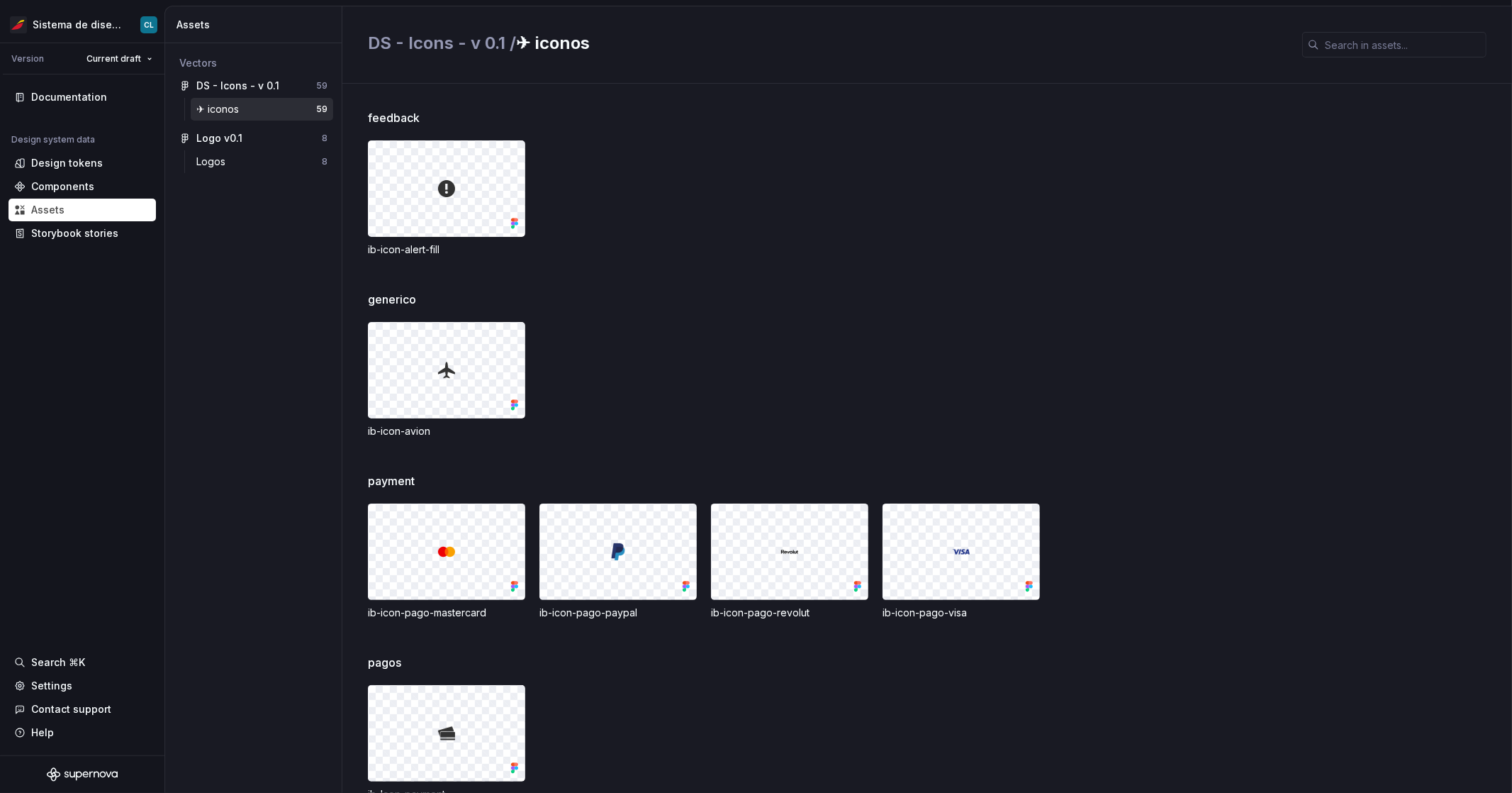
scroll to position [1605, 0]
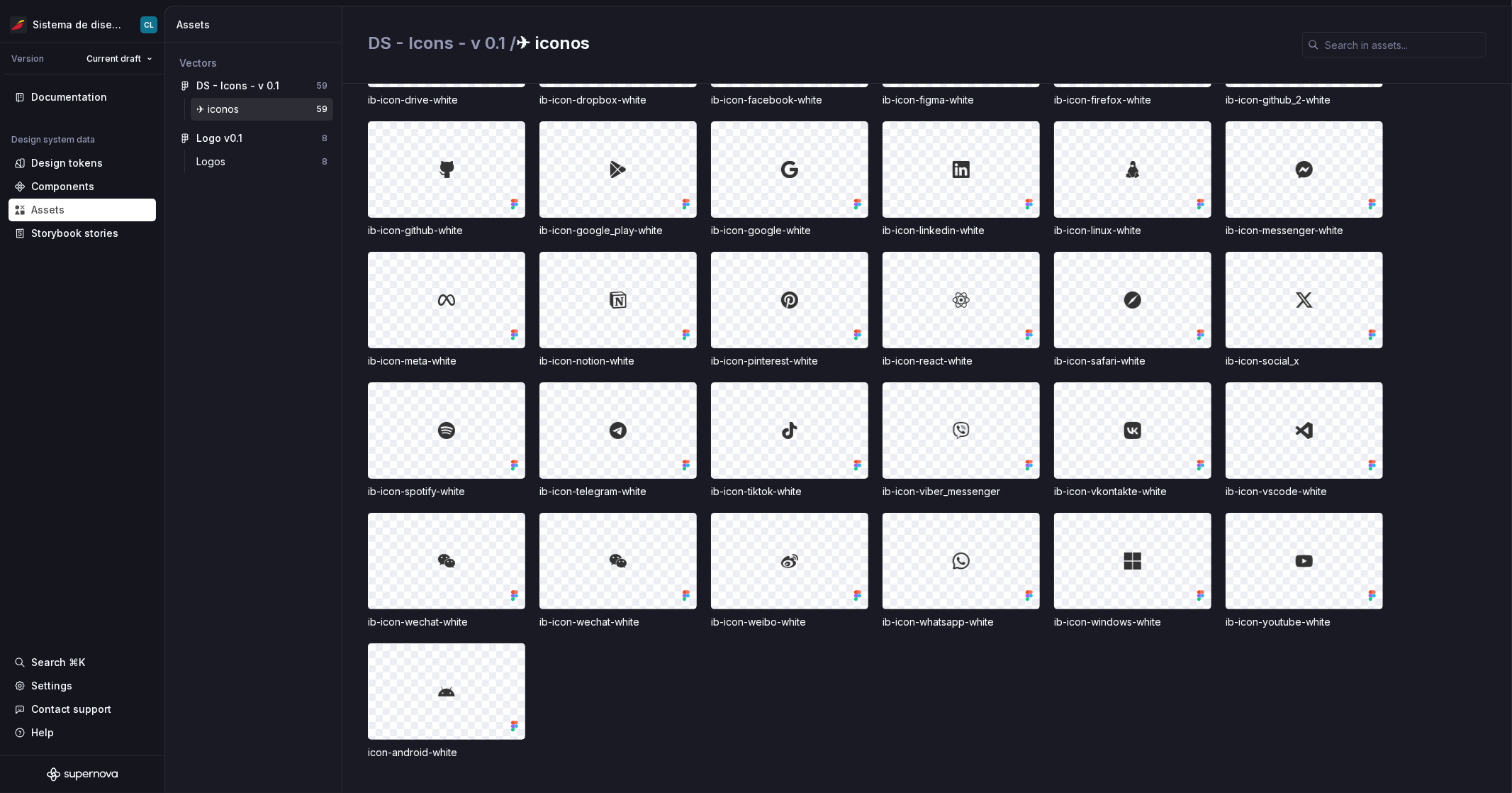
click at [464, 700] on div at bounding box center [446, 691] width 156 height 95
click at [436, 687] on div at bounding box center [446, 691] width 156 height 95
click at [502, 721] on div at bounding box center [446, 691] width 156 height 95
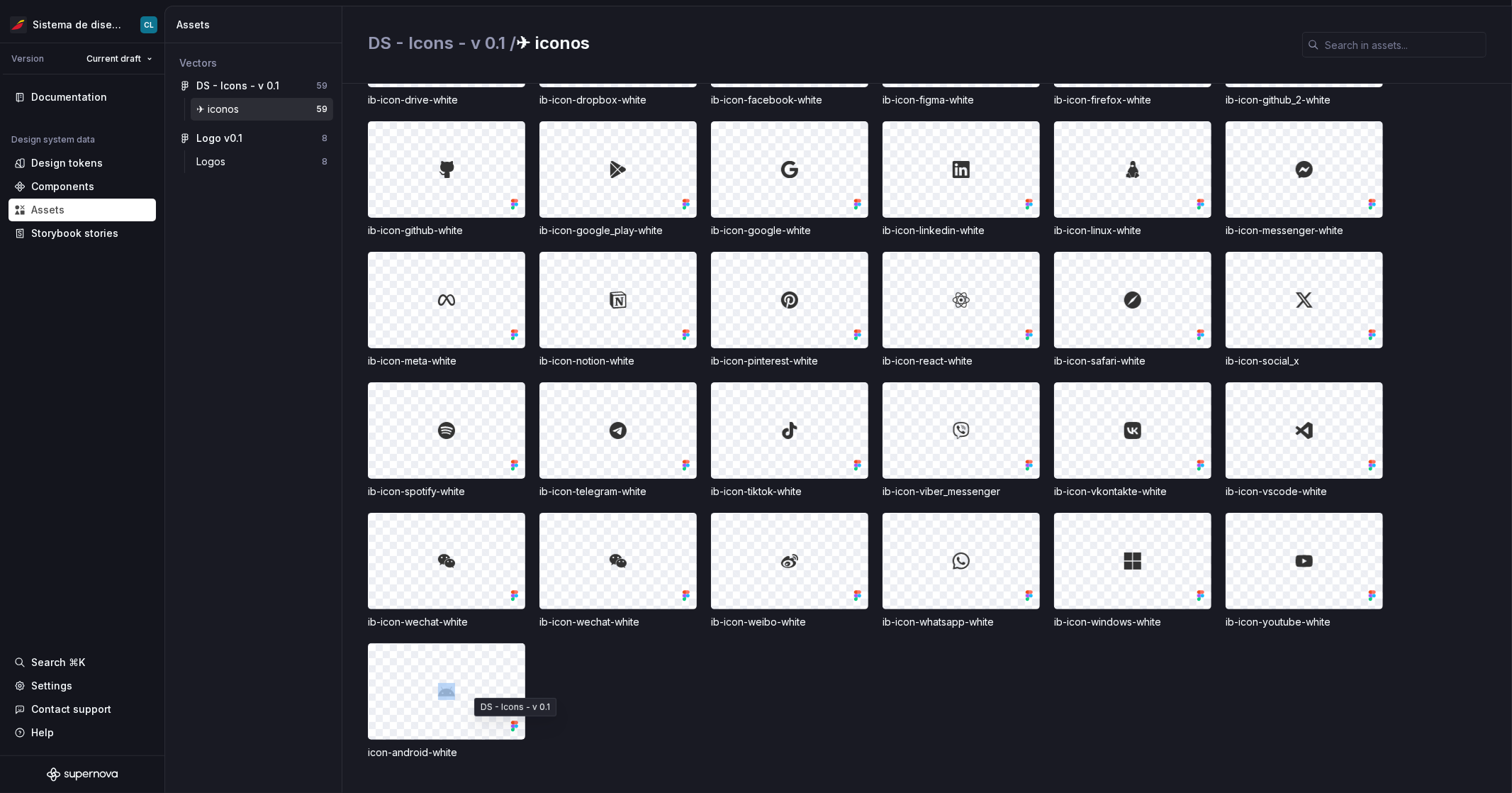
click at [518, 729] on icon at bounding box center [515, 726] width 14 height 14
click at [300, 166] on div "Logos" at bounding box center [259, 162] width 125 height 14
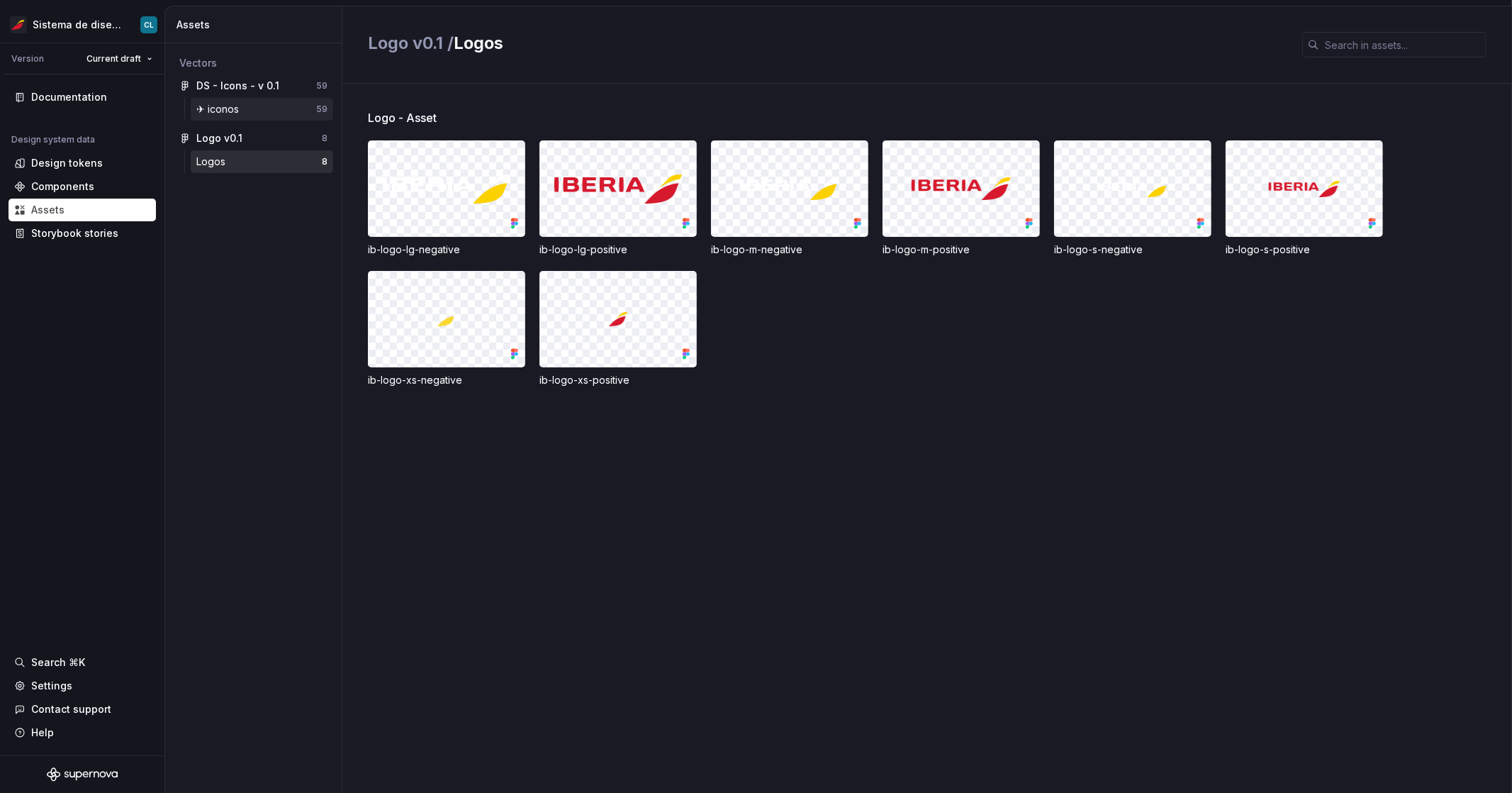
click at [287, 115] on div "✈︎ iconos" at bounding box center [256, 109] width 120 height 14
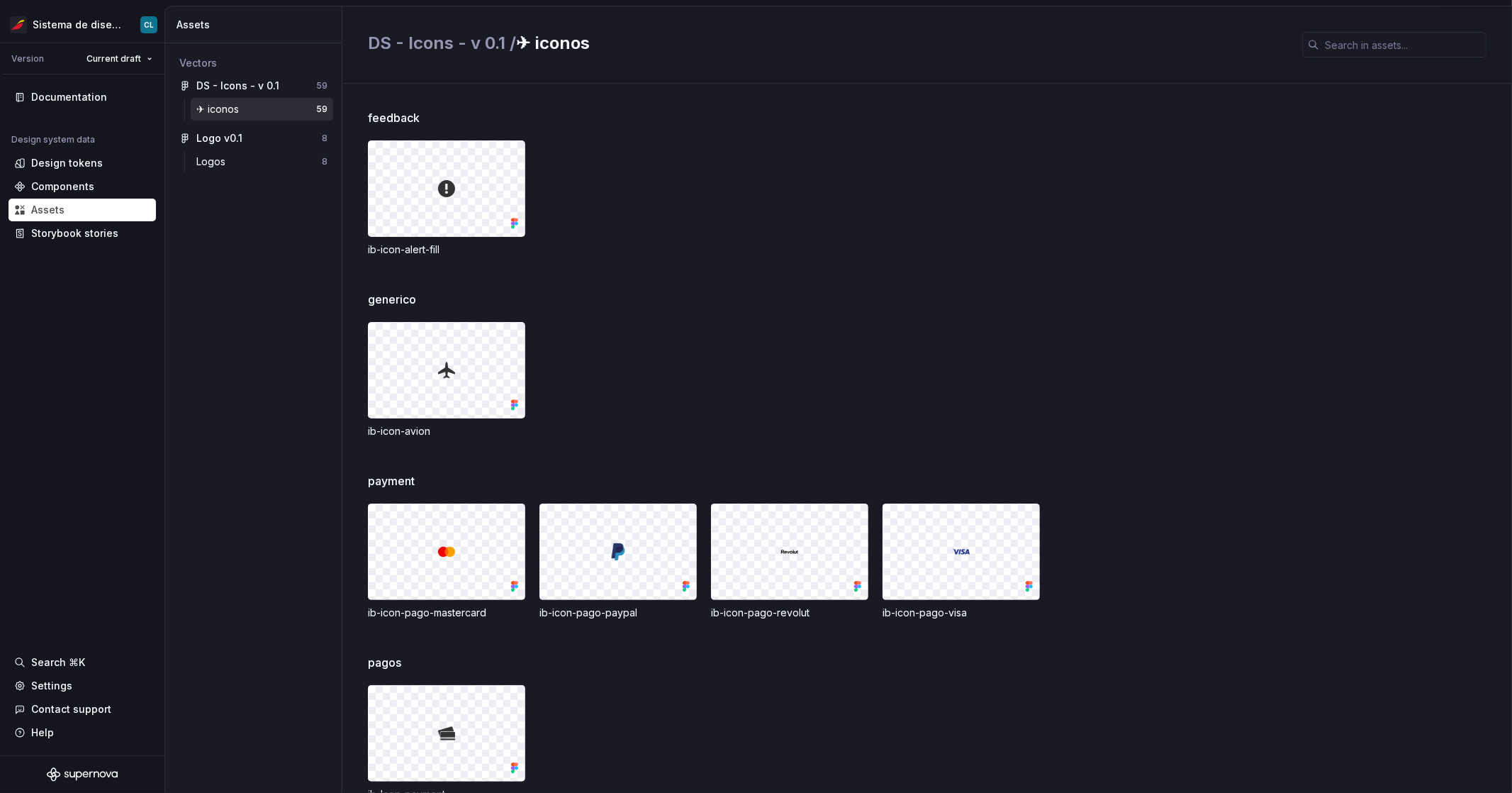
click at [514, 225] on icon at bounding box center [513, 224] width 4 height 4
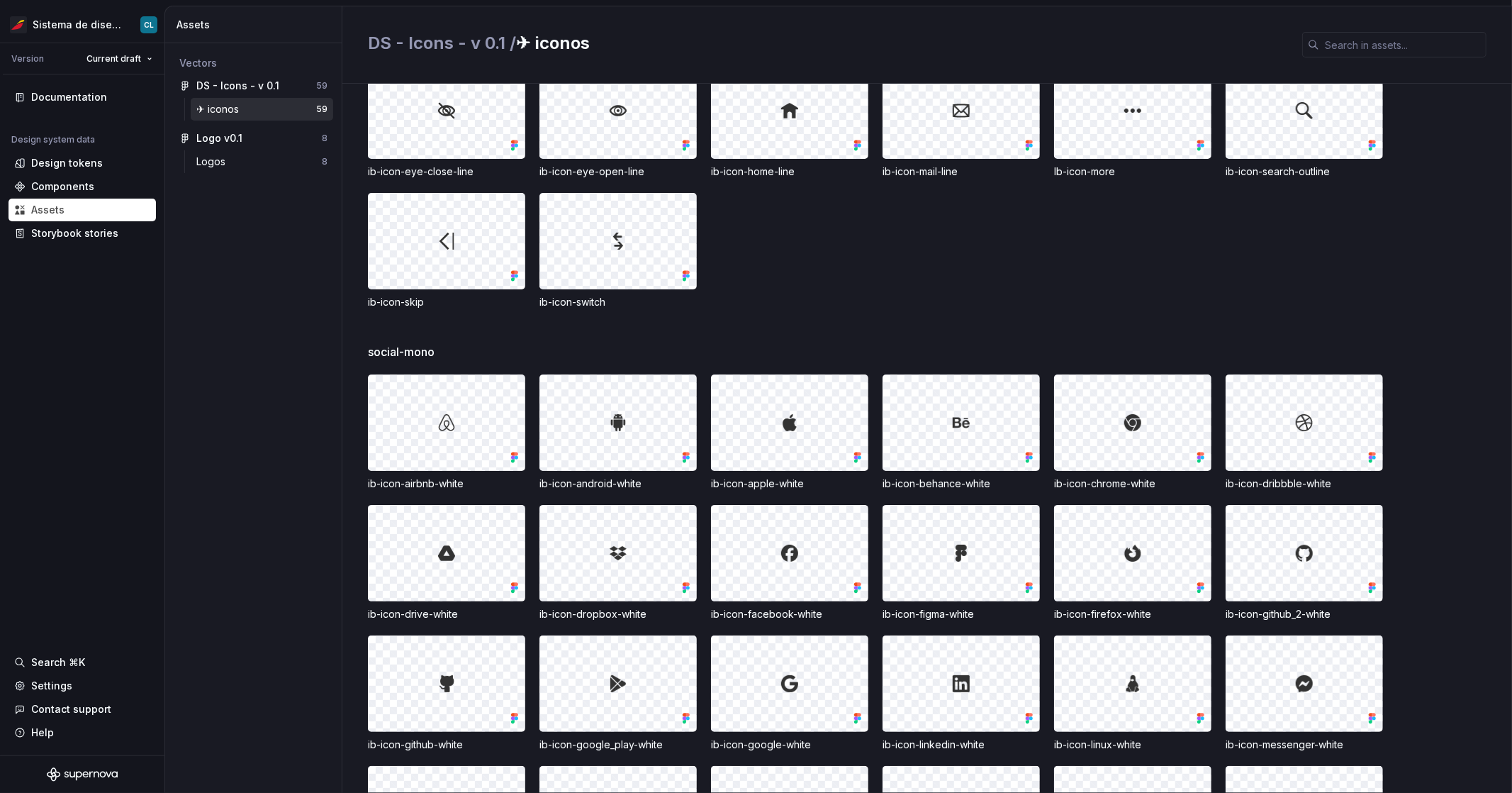
scroll to position [1605, 0]
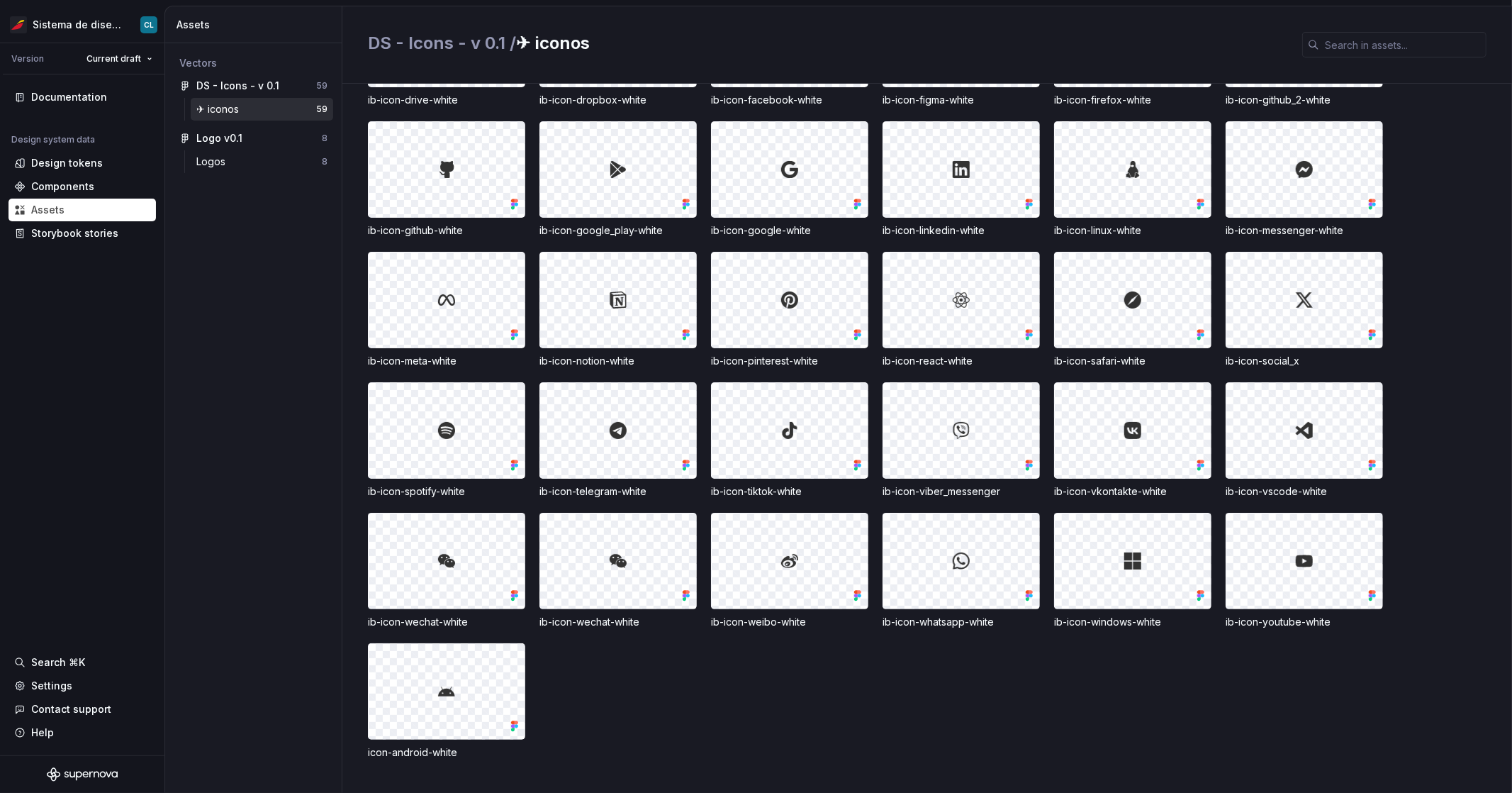
click at [444, 689] on img at bounding box center [447, 692] width 17 height 17
click at [99, 234] on div "Storybook stories" at bounding box center [74, 233] width 88 height 14
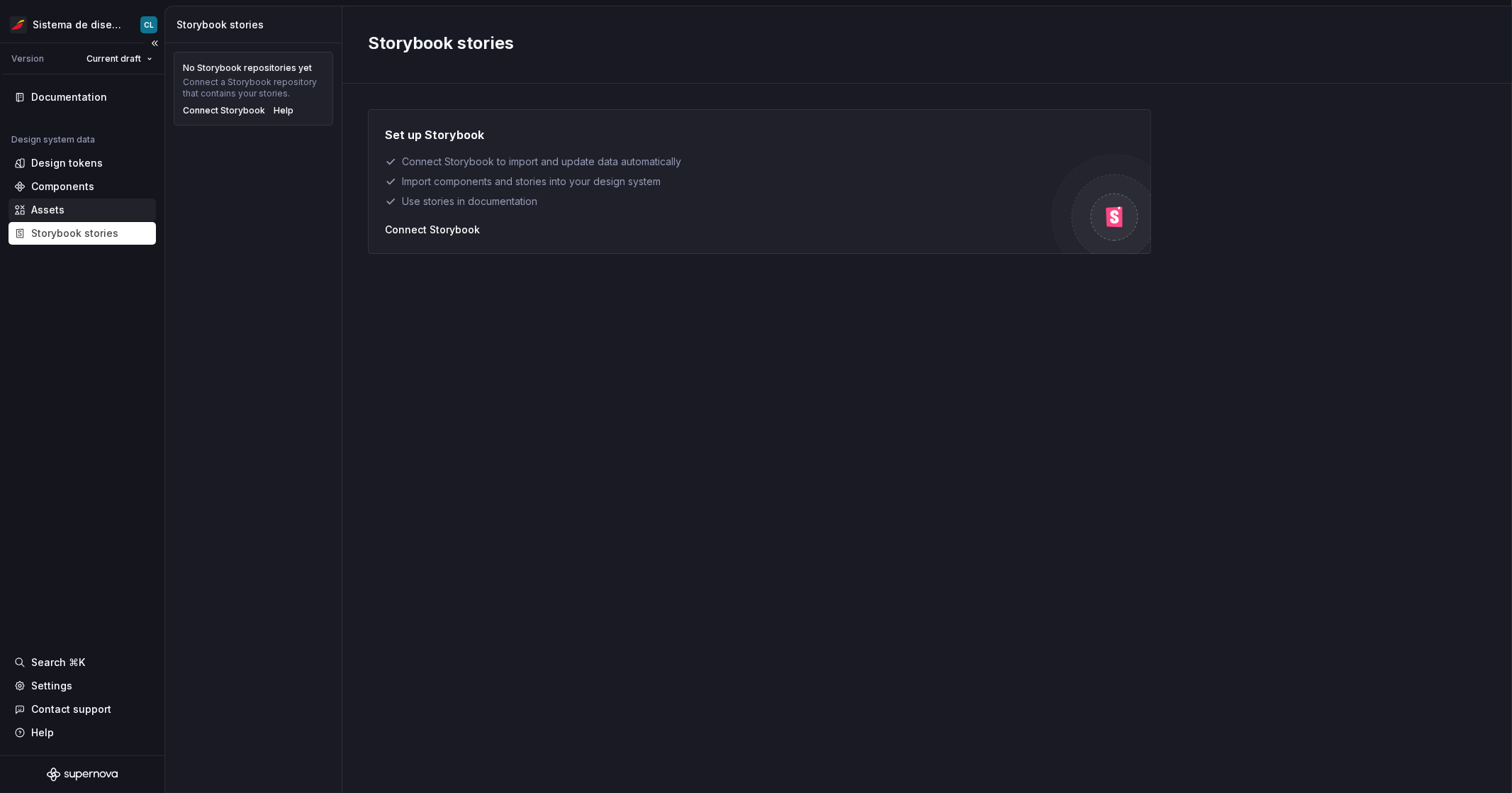
click at [87, 210] on div "Assets" at bounding box center [83, 210] width 137 height 14
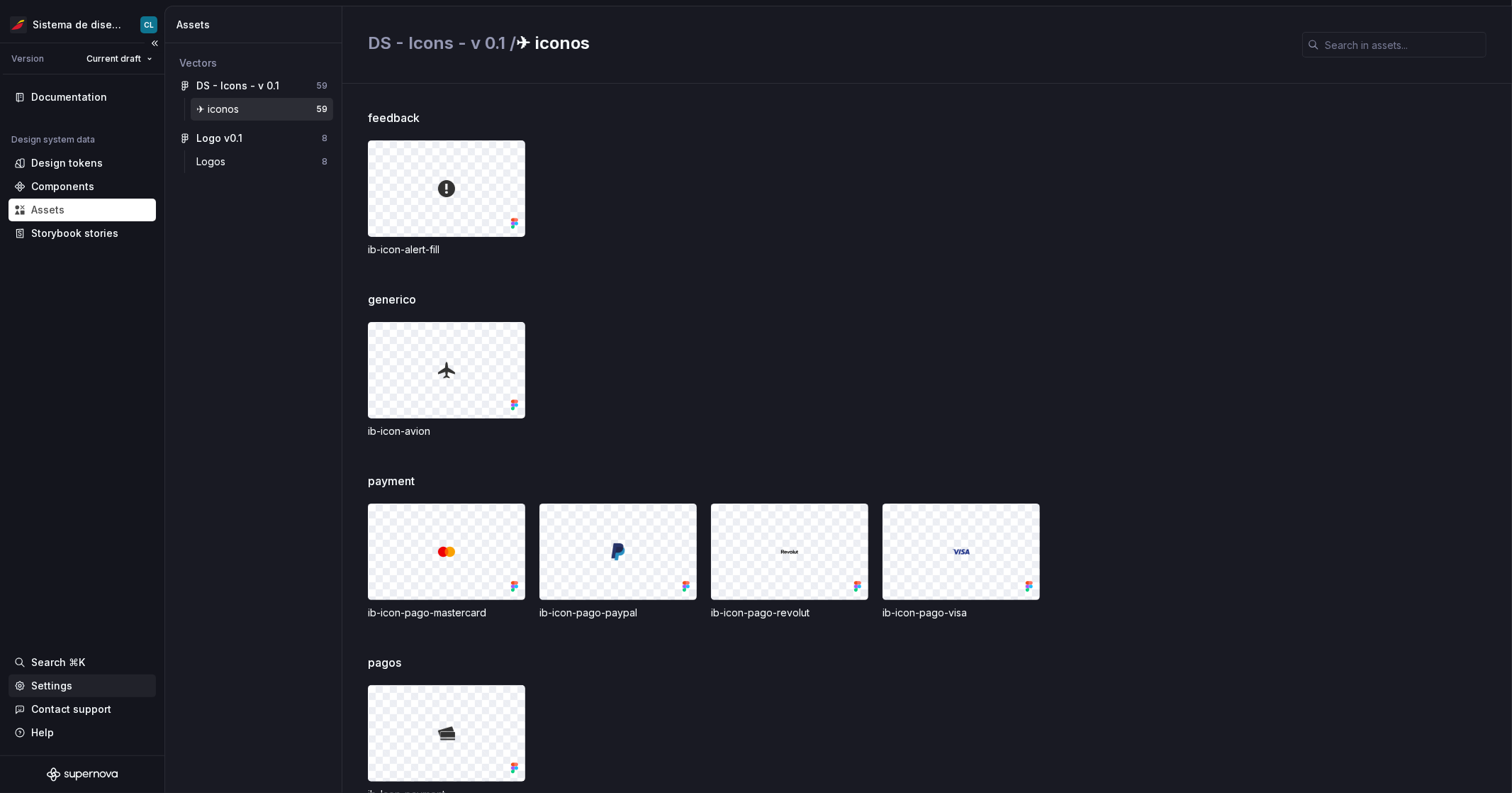
click at [59, 689] on div "Settings" at bounding box center [51, 685] width 41 height 14
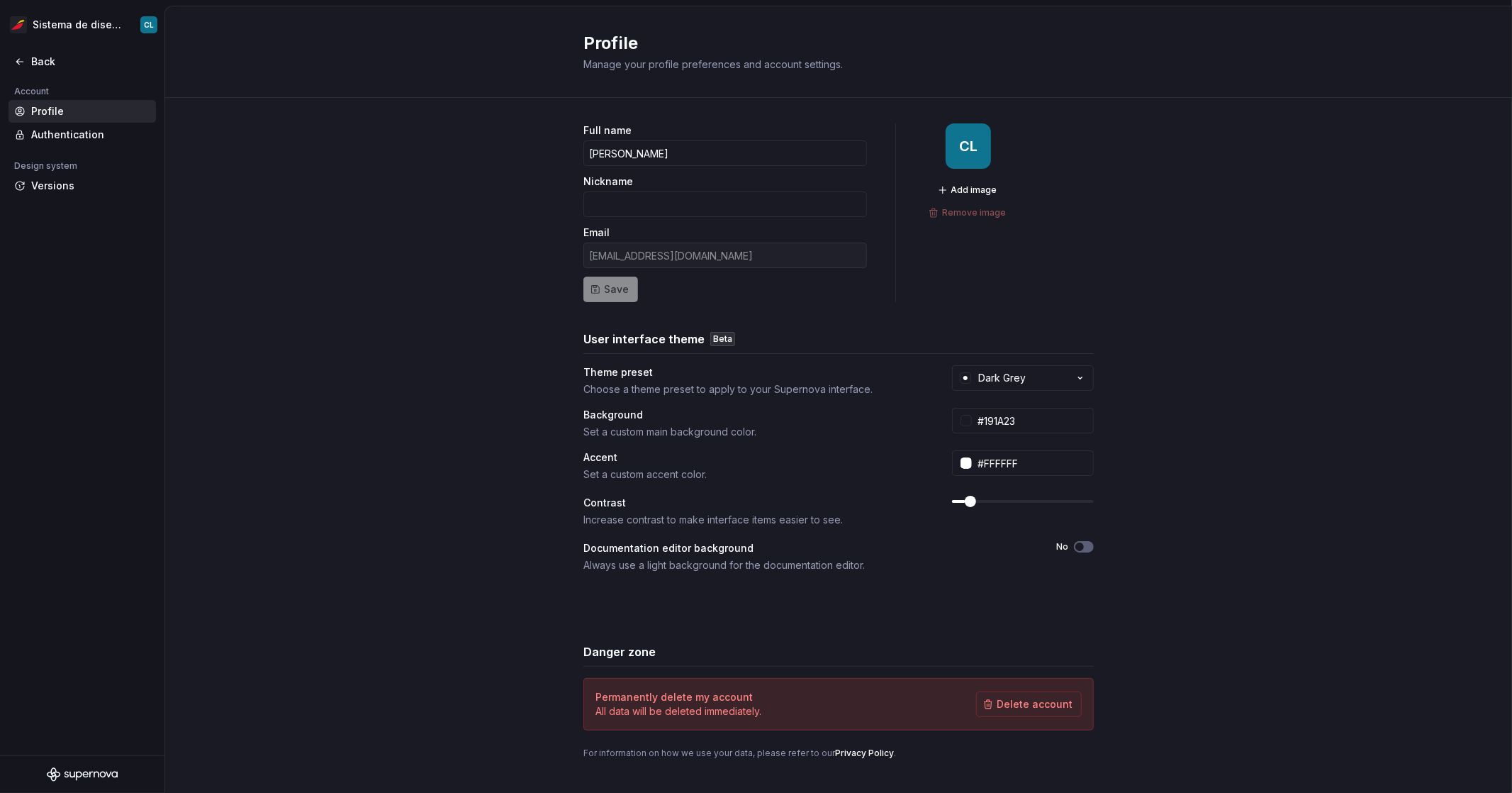
scroll to position [19, 0]
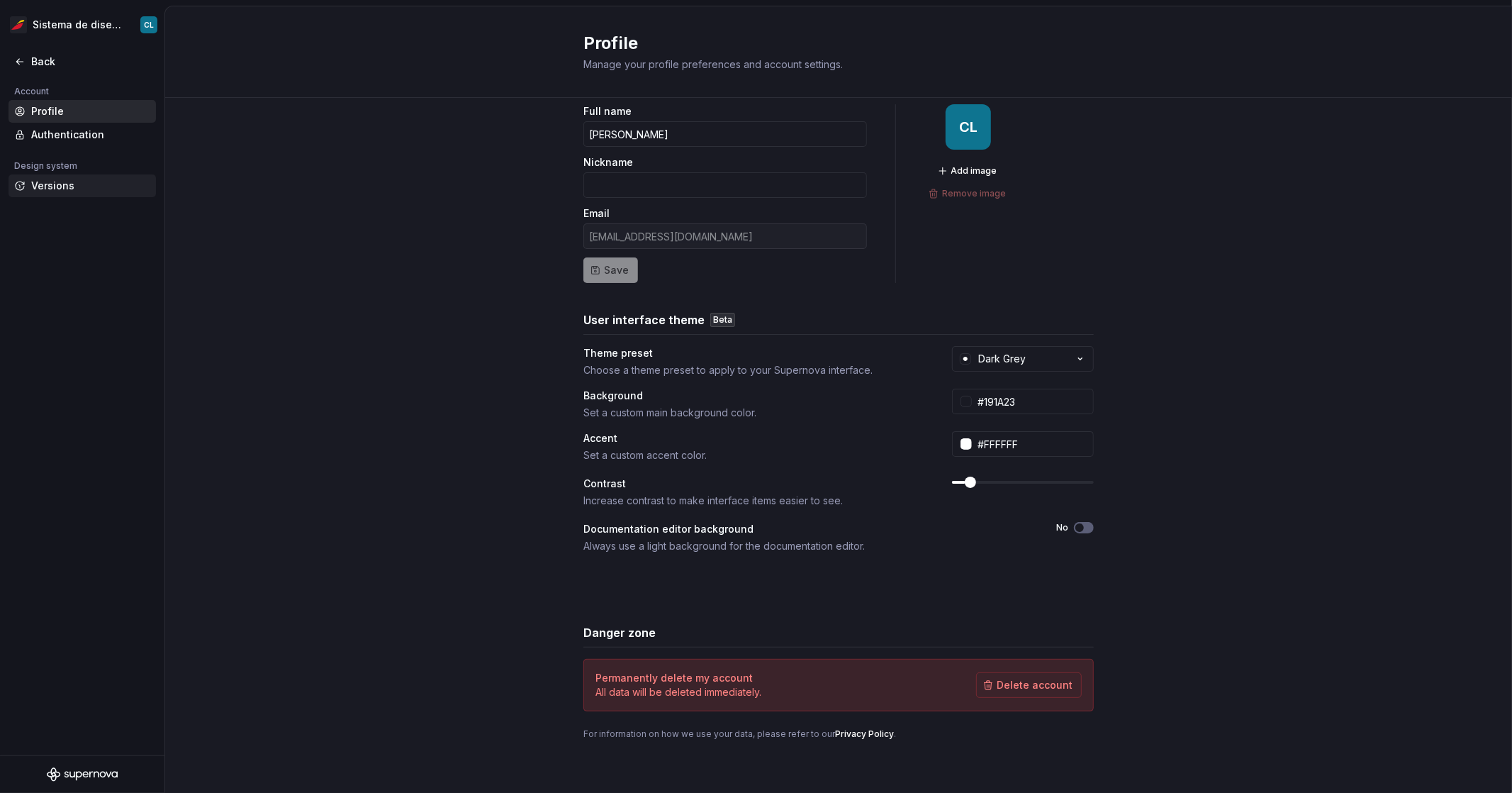
click at [39, 191] on div "Versions" at bounding box center [90, 186] width 119 height 14
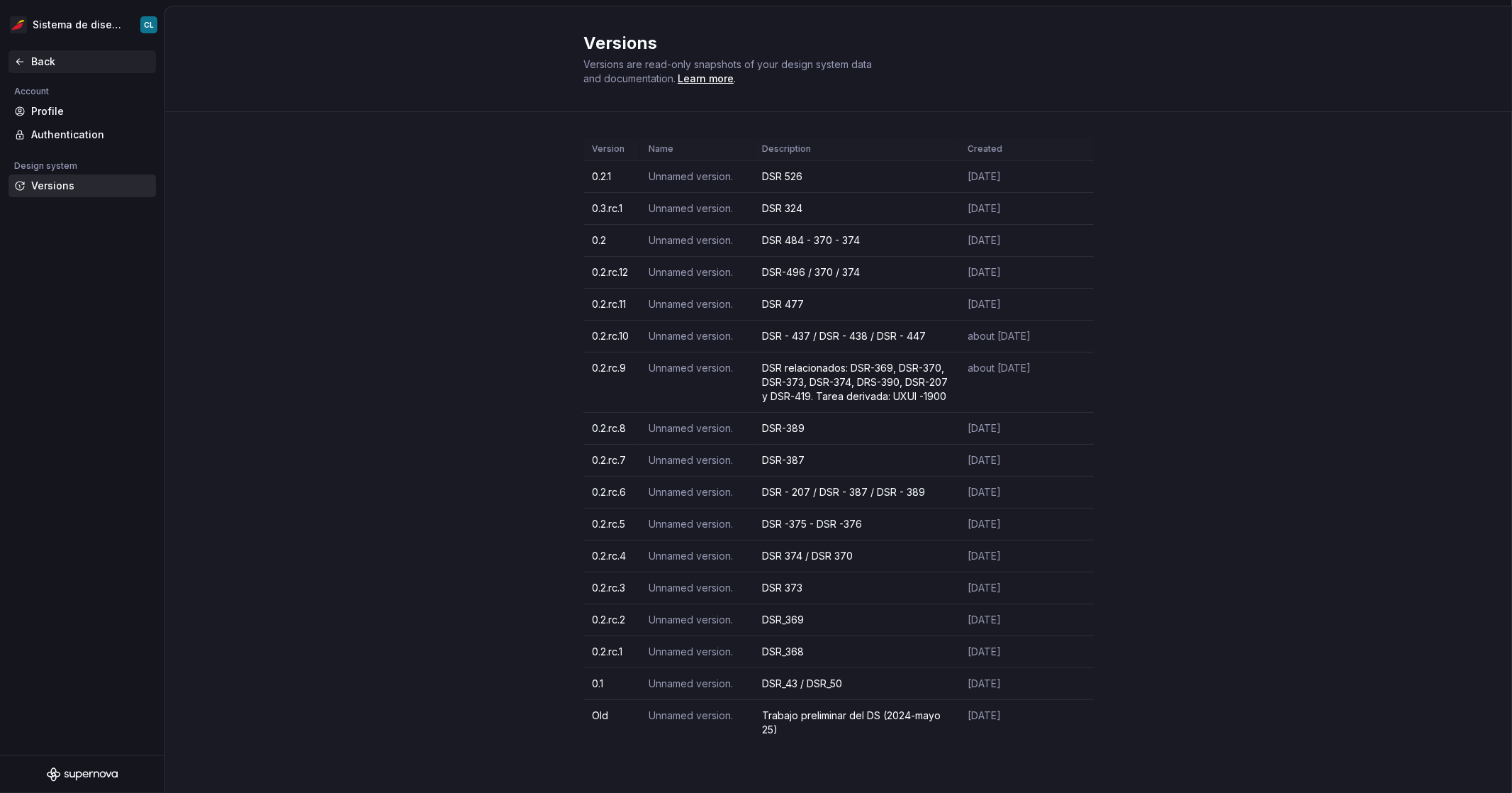
click at [57, 58] on div "Back" at bounding box center [90, 62] width 119 height 14
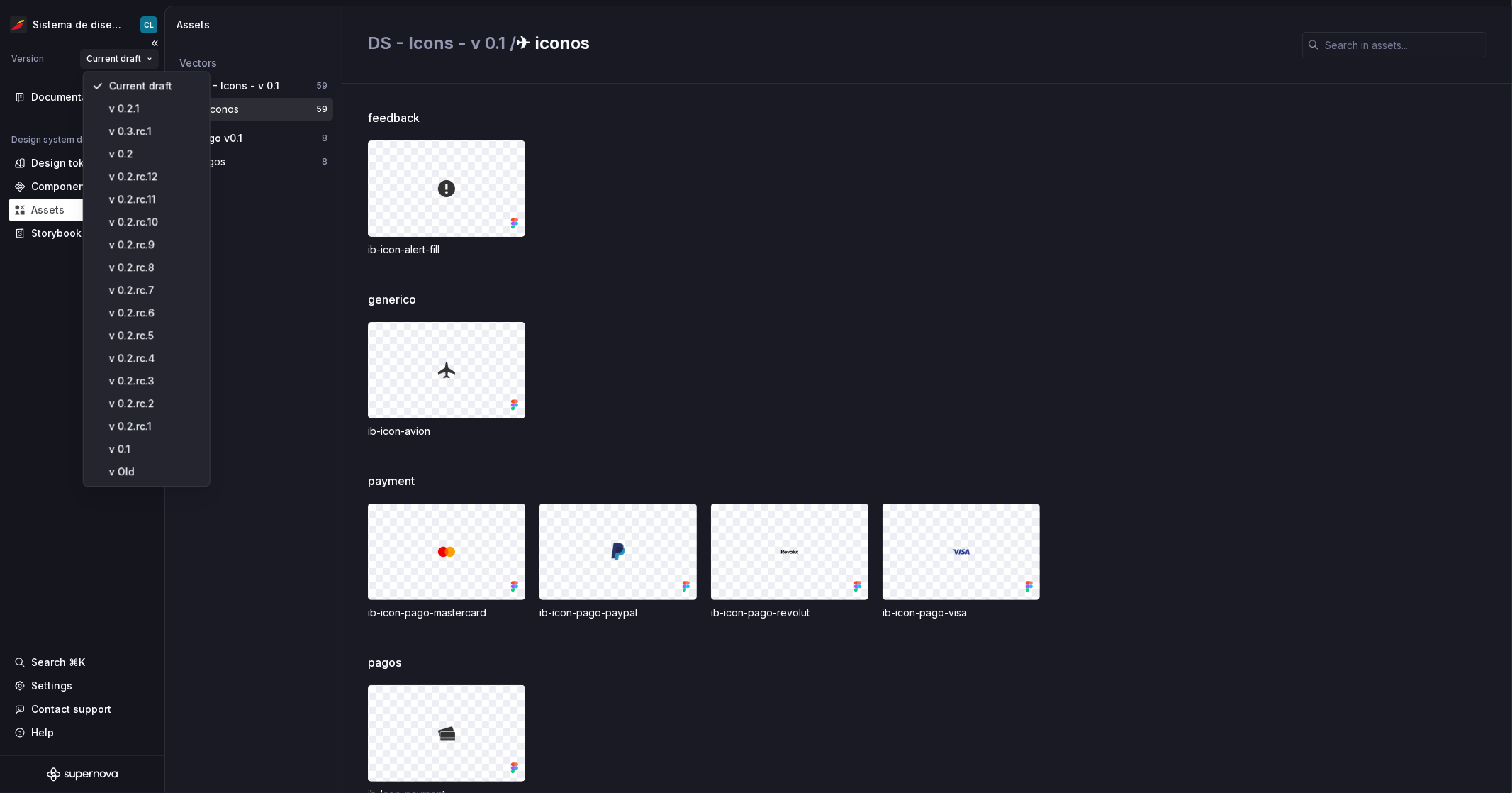
click at [126, 58] on html "Sistema de diseño Iberia CL Version Current draft Documentation Design system d…" at bounding box center [756, 396] width 1512 height 793
click at [132, 127] on div "v 0.3.rc.1" at bounding box center [155, 132] width 92 height 14
